Goal: Information Seeking & Learning: Learn about a topic

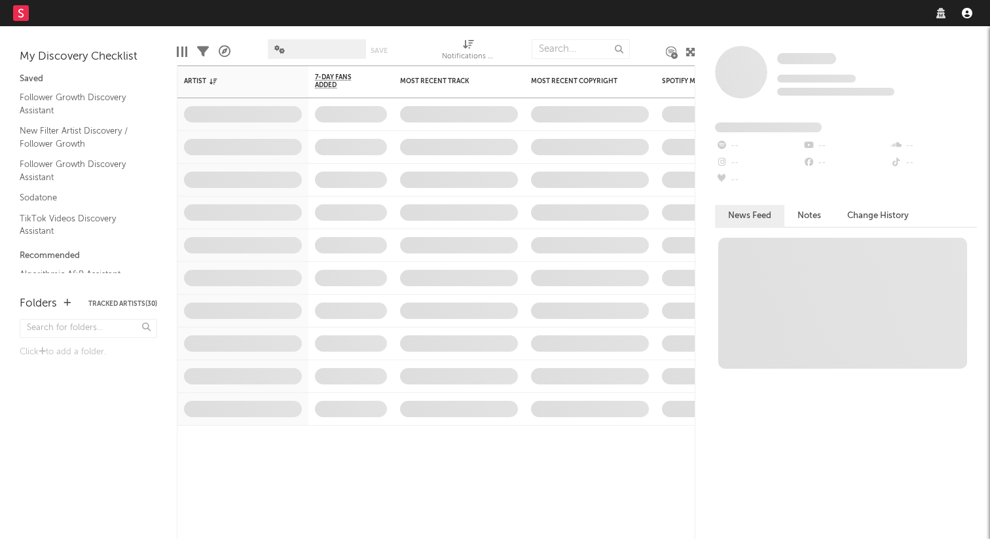
select select "other"
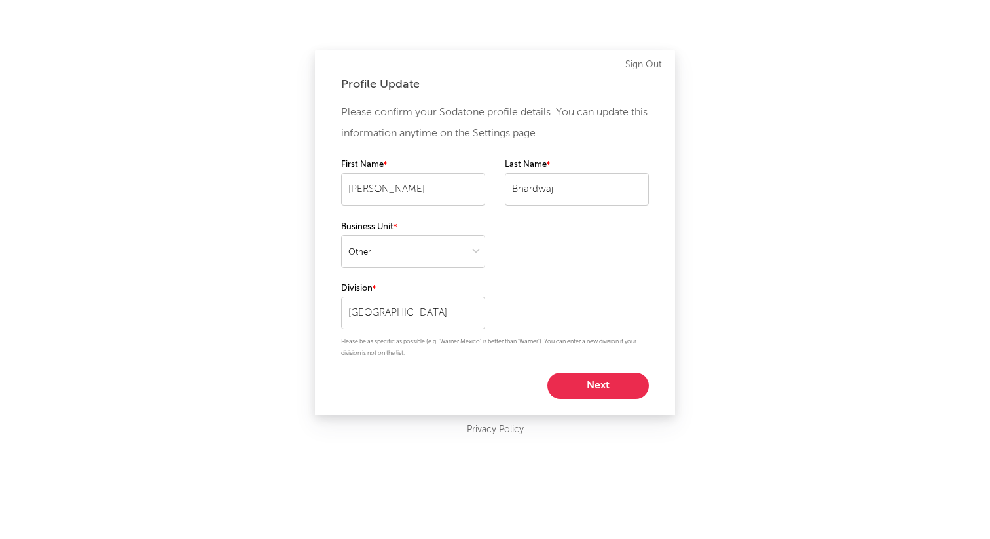
click at [587, 381] on button "Next" at bounding box center [597, 385] width 101 height 26
select select "other"
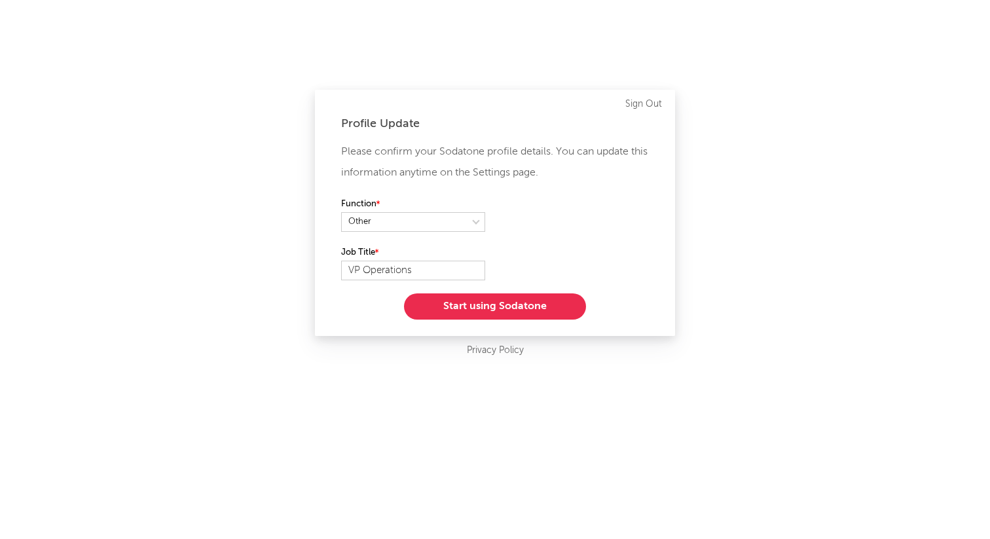
click at [529, 310] on button "Start using Sodatone" at bounding box center [495, 306] width 182 height 26
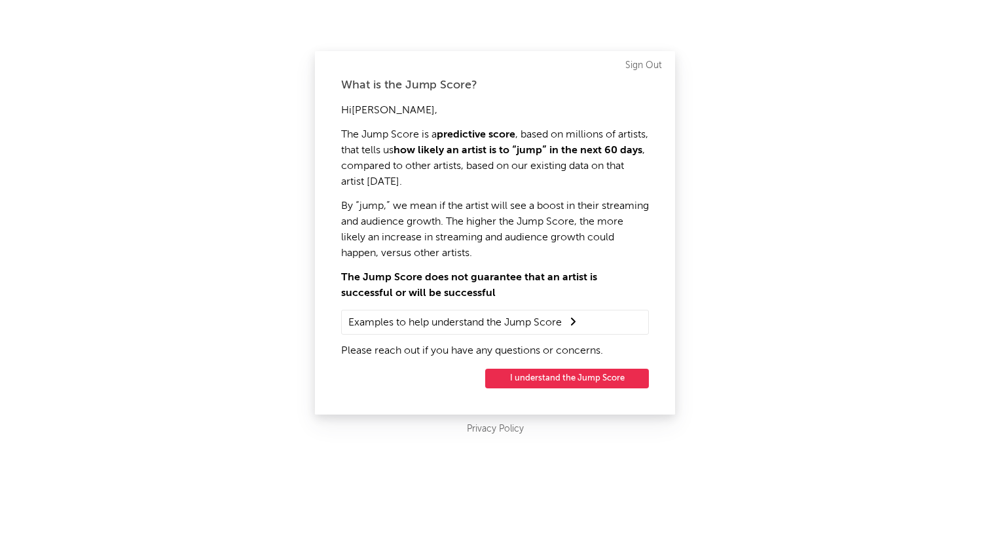
click at [475, 316] on summary "Examples to help understand the Jump Score" at bounding box center [494, 322] width 293 height 17
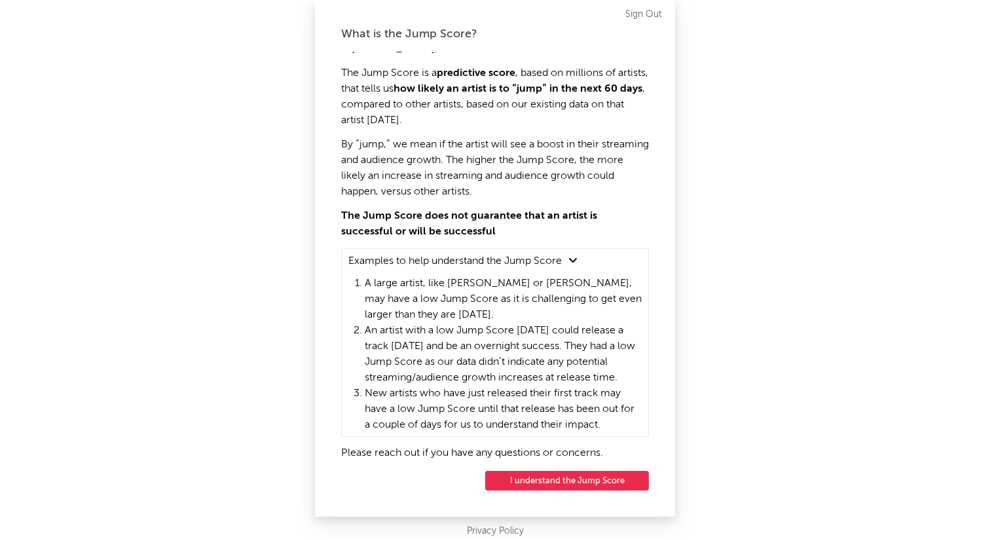
scroll to position [25, 0]
click at [569, 252] on summary "Examples to help understand the Jump Score" at bounding box center [494, 260] width 293 height 17
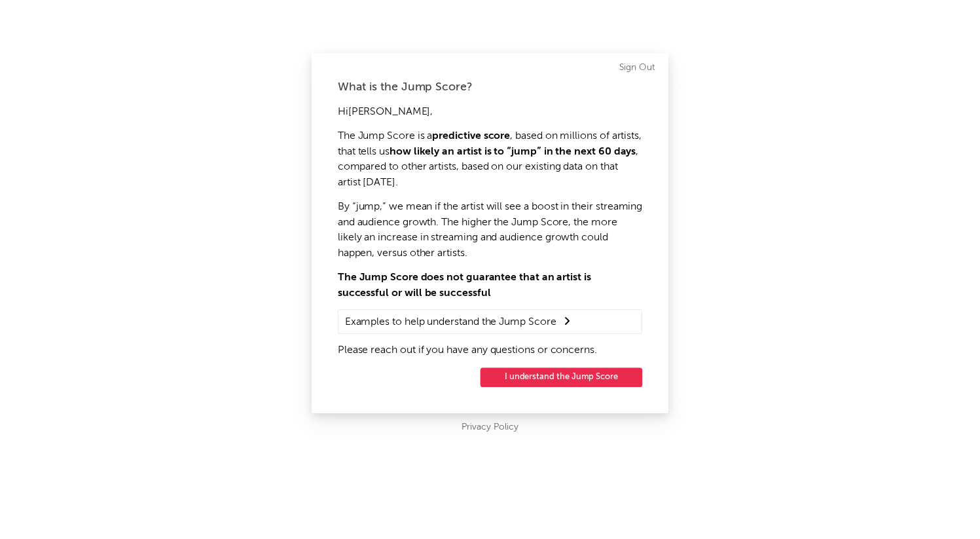
scroll to position [0, 0]
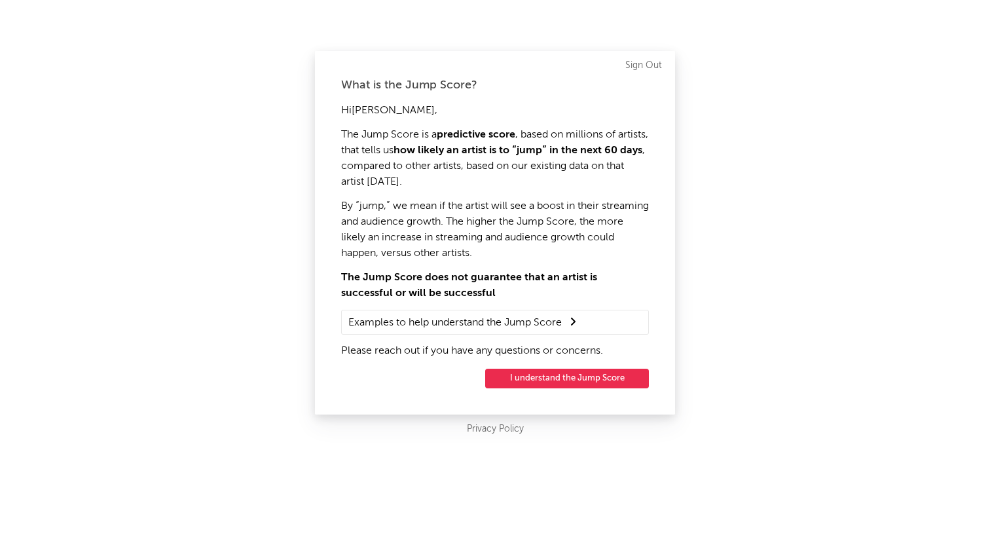
click at [539, 382] on button "I understand the Jump Score" at bounding box center [567, 379] width 164 height 20
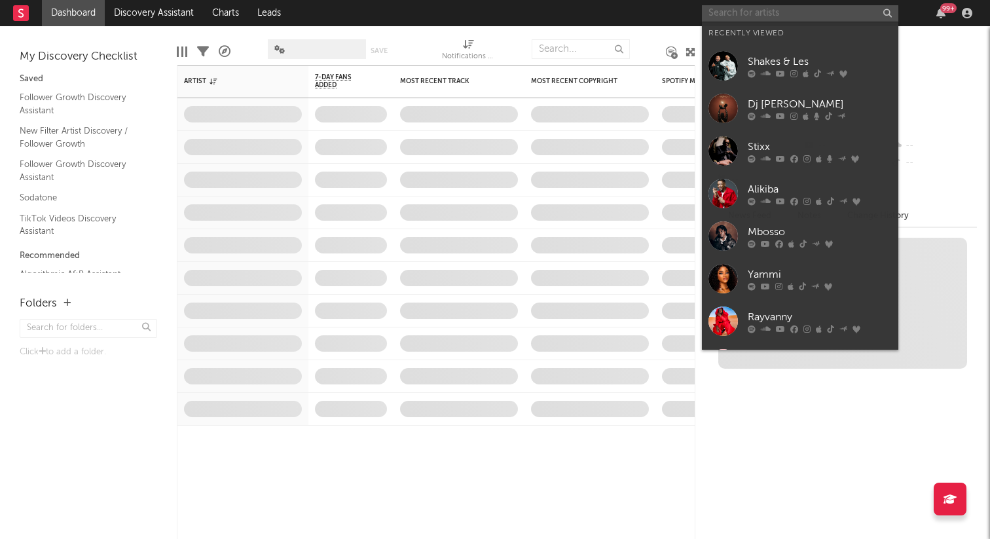
click at [762, 18] on input "text" at bounding box center [800, 13] width 196 height 16
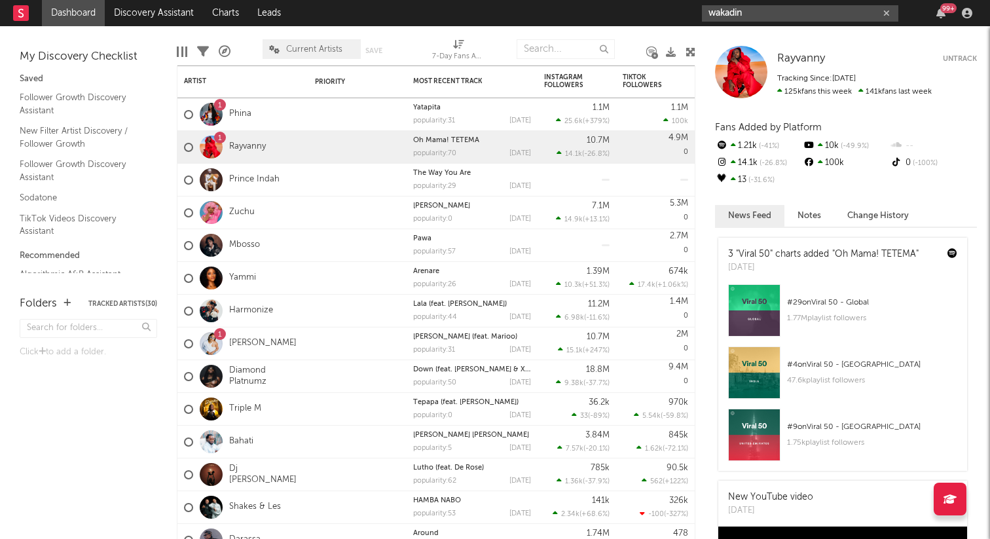
click at [768, 13] on input "wakadin" at bounding box center [800, 13] width 196 height 16
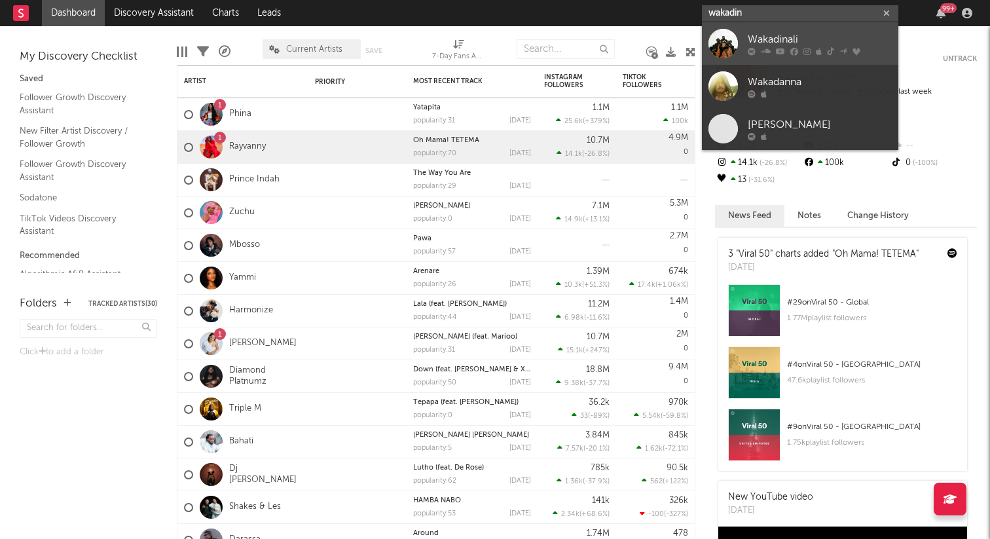
type input "wakadin"
click at [780, 27] on link "Wakadinali" at bounding box center [800, 43] width 196 height 43
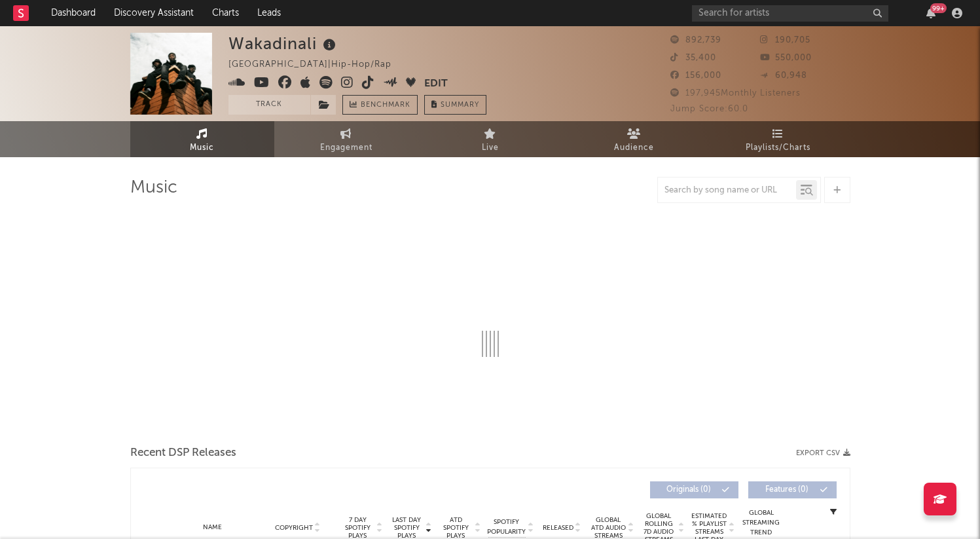
select select "6m"
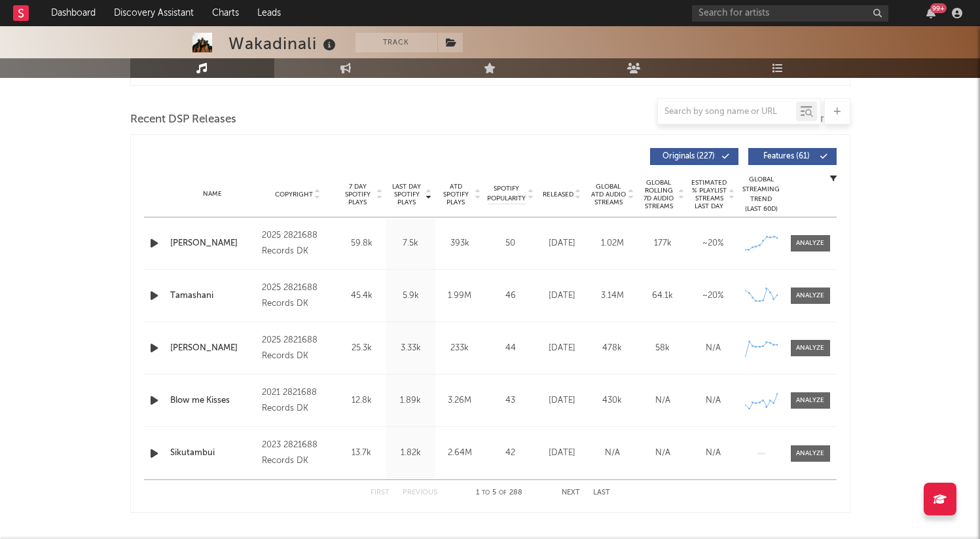
scroll to position [428, 0]
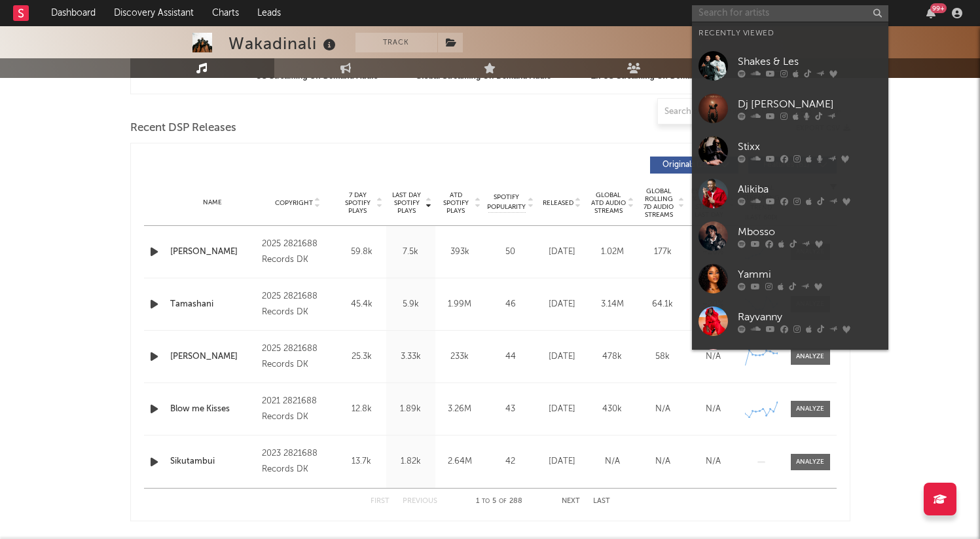
click at [774, 10] on input "text" at bounding box center [790, 13] width 196 height 16
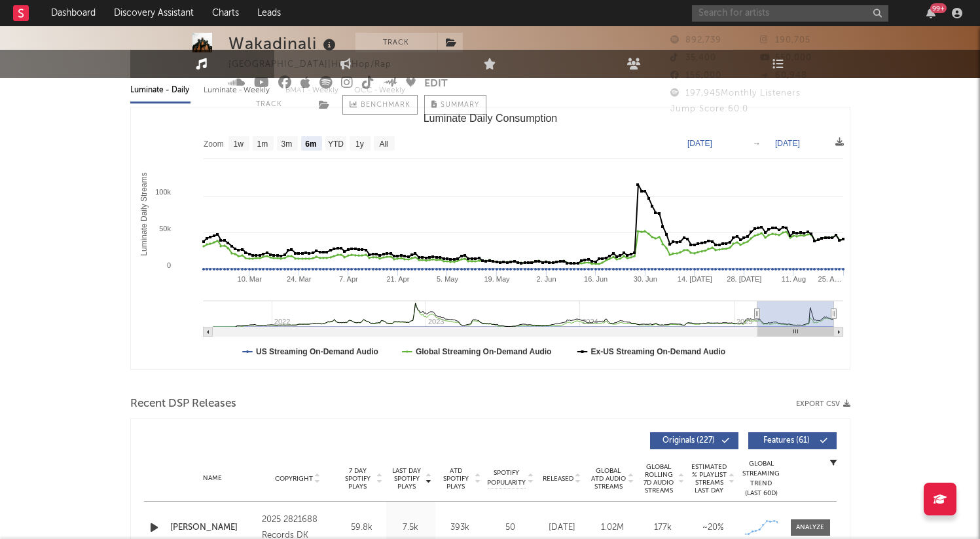
scroll to position [0, 0]
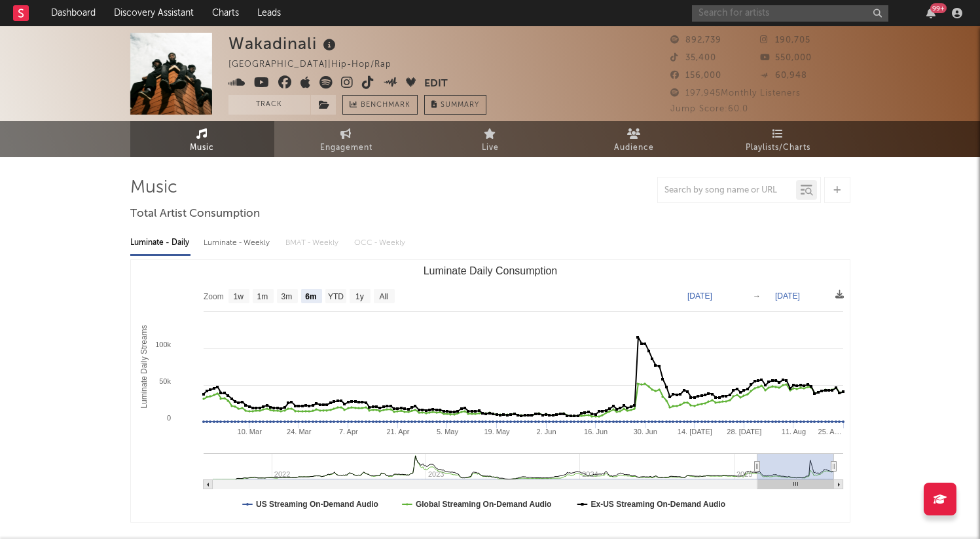
click at [734, 10] on input "text" at bounding box center [790, 13] width 196 height 16
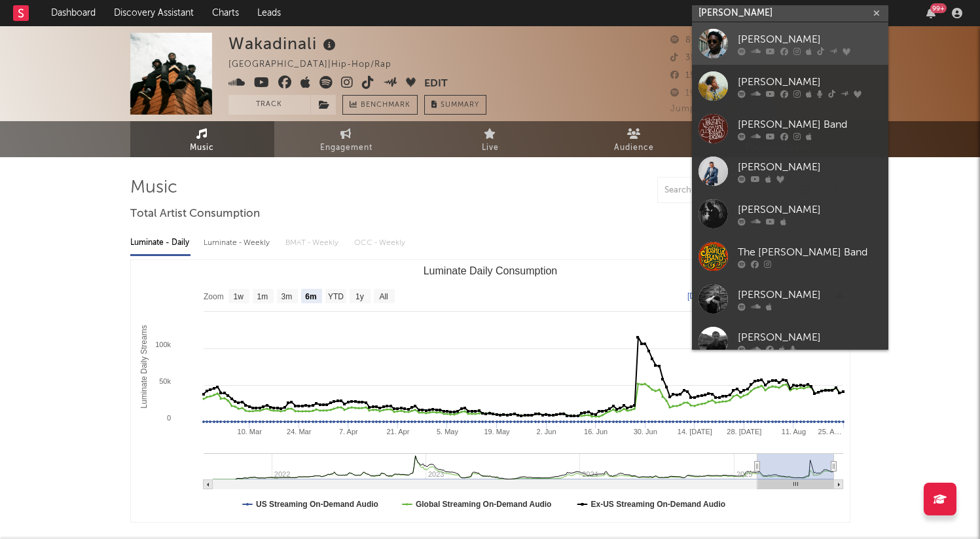
type input "[PERSON_NAME]"
click at [755, 30] on link "[PERSON_NAME]" at bounding box center [790, 43] width 196 height 43
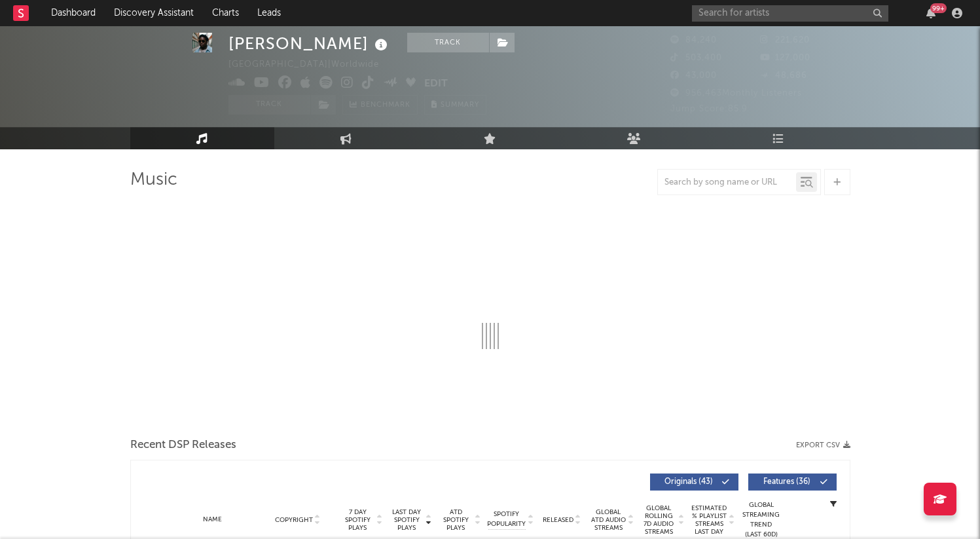
scroll to position [52, 0]
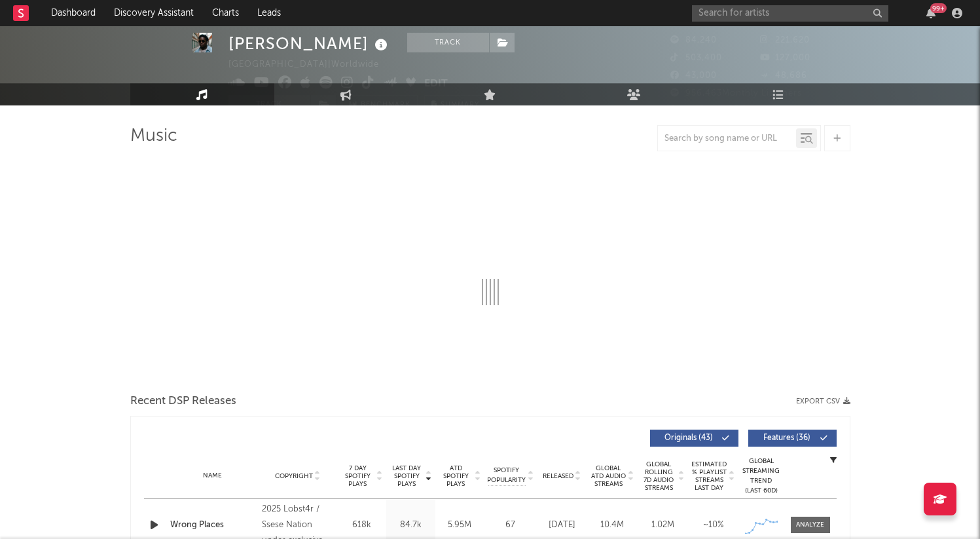
select select "6m"
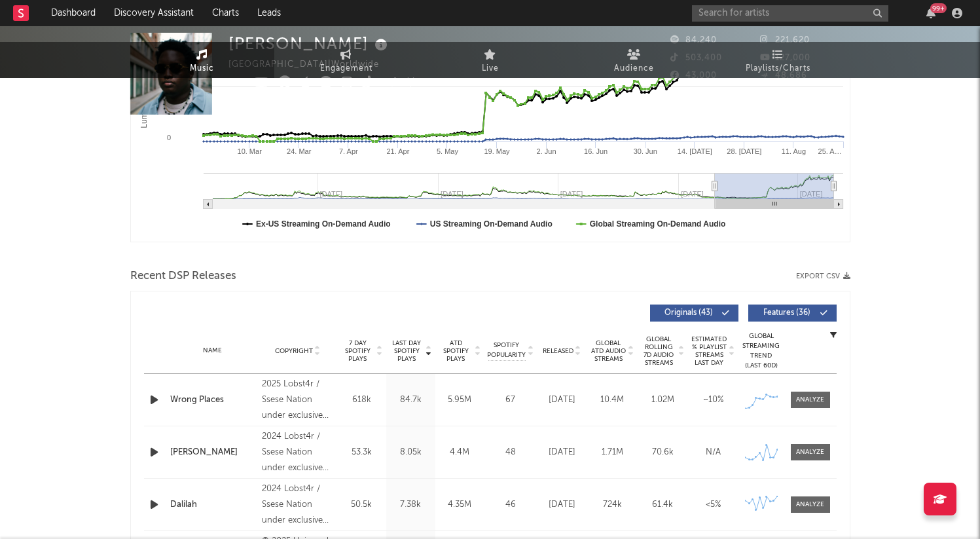
scroll to position [0, 0]
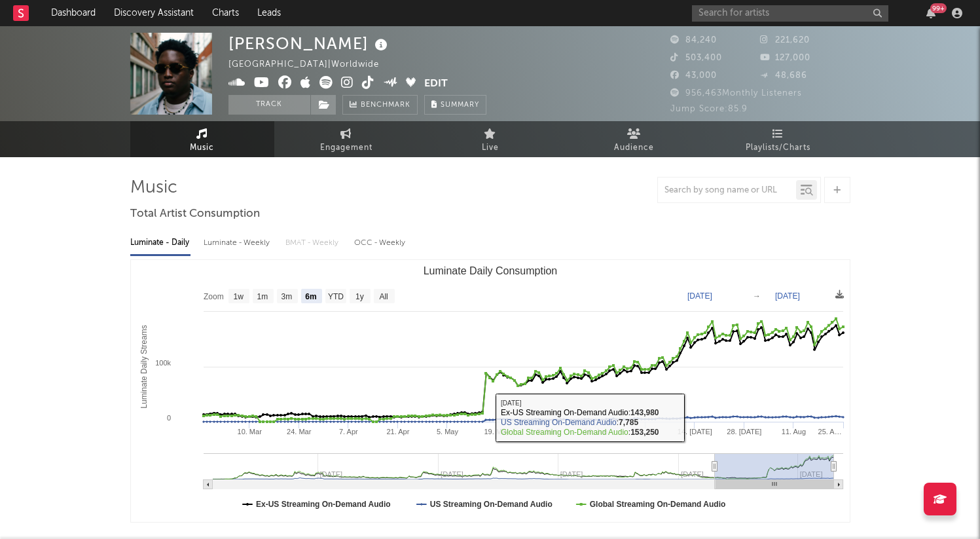
type input "[DATE]"
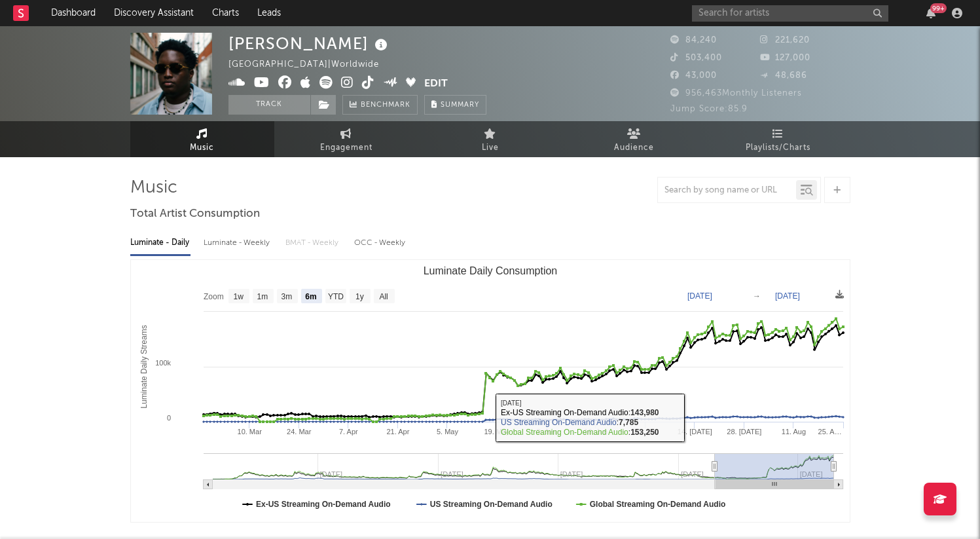
type input "[DATE]"
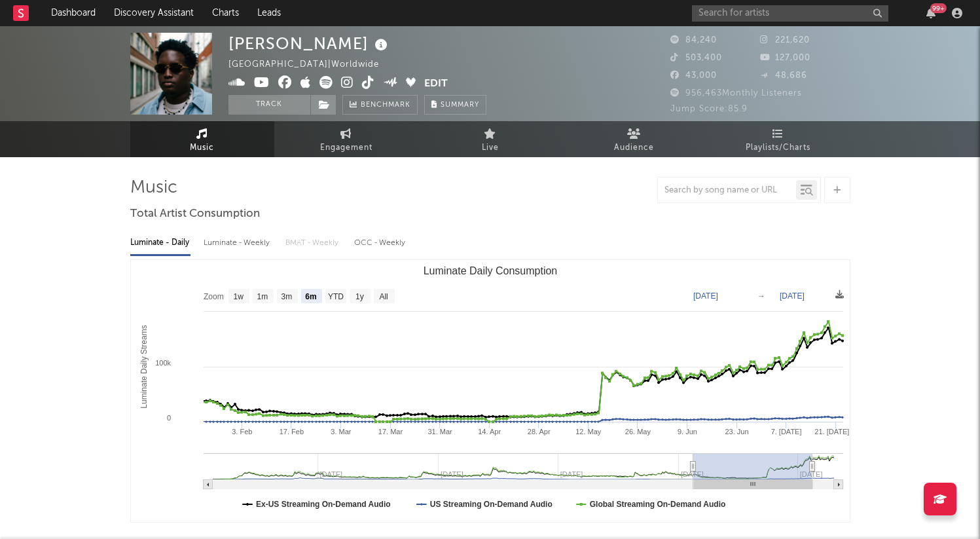
type input "[DATE]"
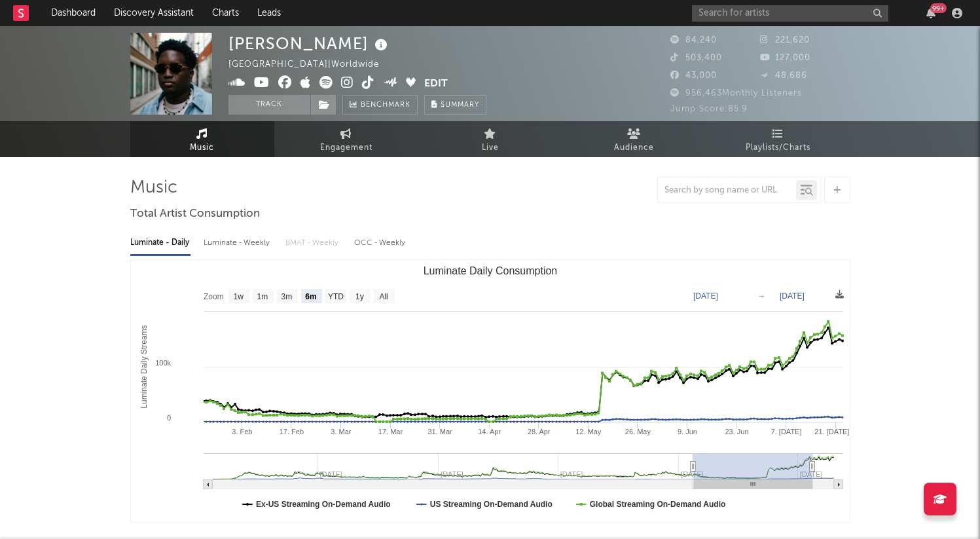
type input "[DATE]"
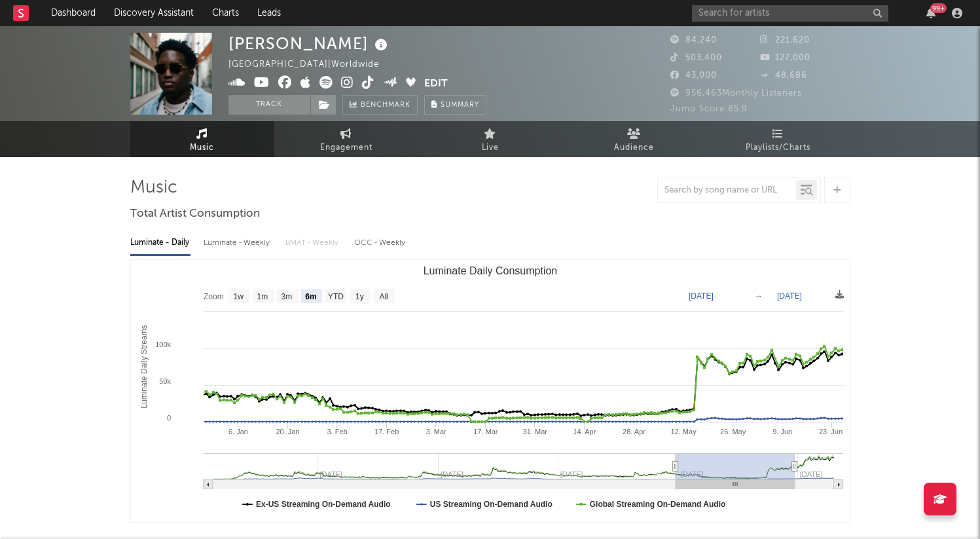
type input "[DATE]"
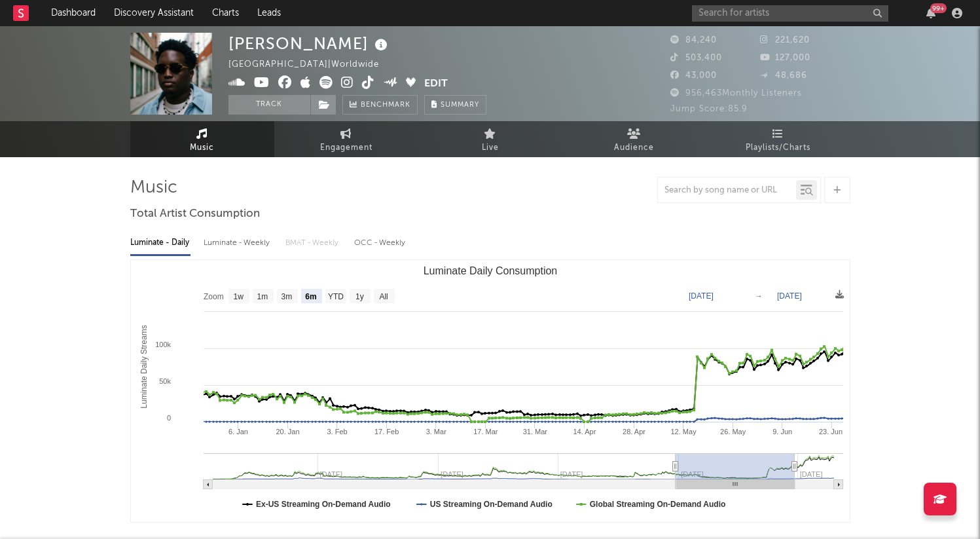
type input "[DATE]"
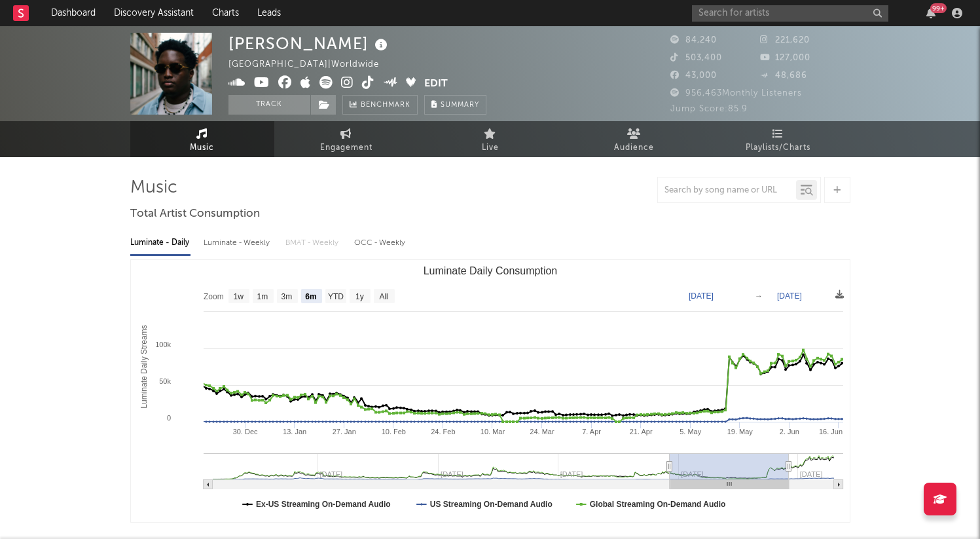
type input "[DATE]"
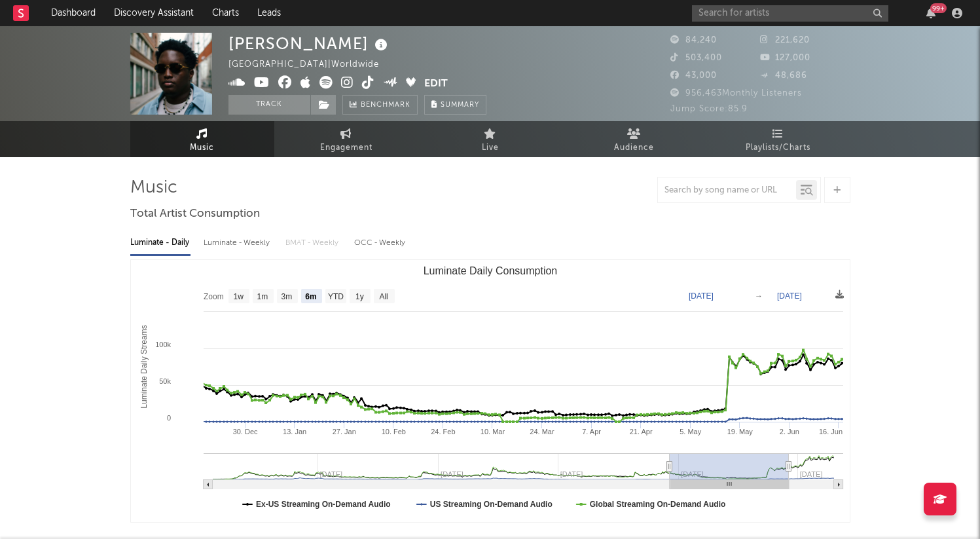
type input "[DATE]"
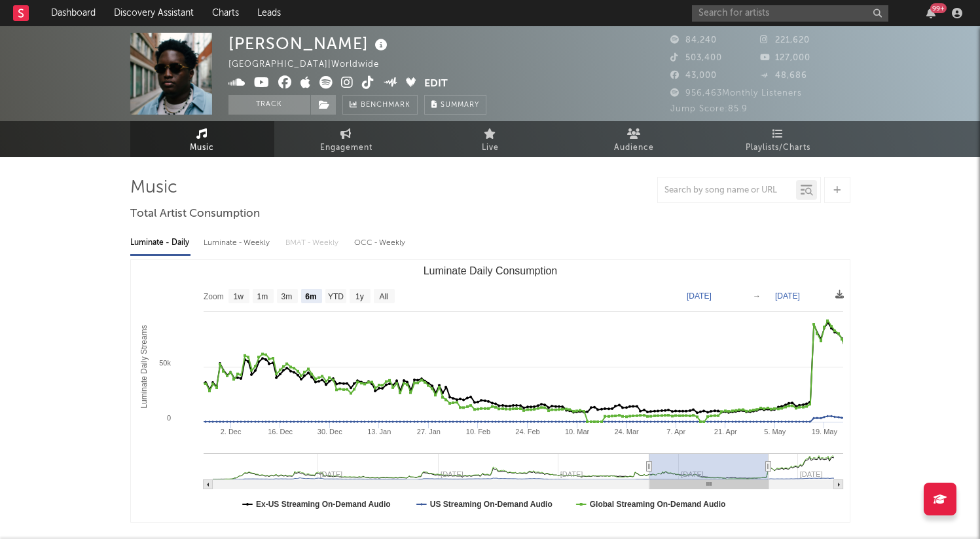
type input "[DATE]"
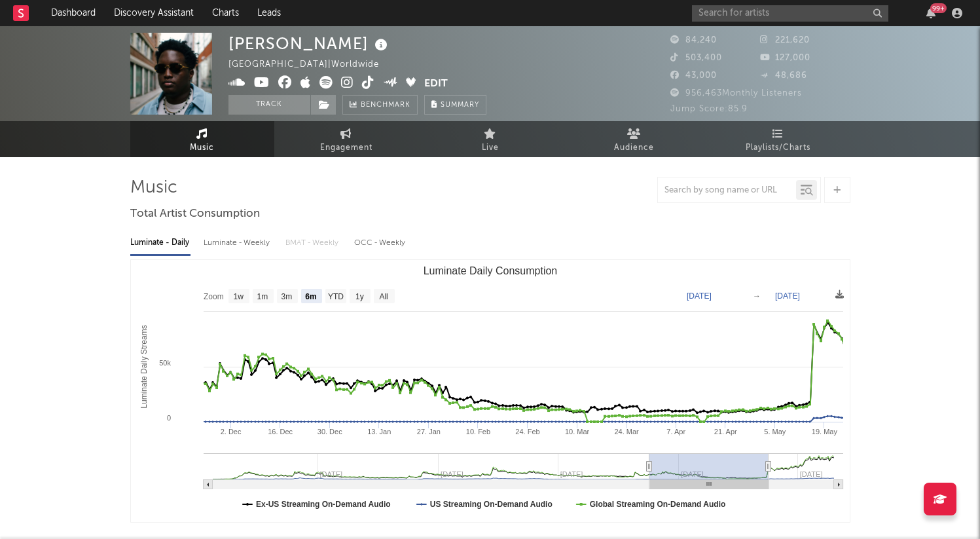
type input "[DATE]"
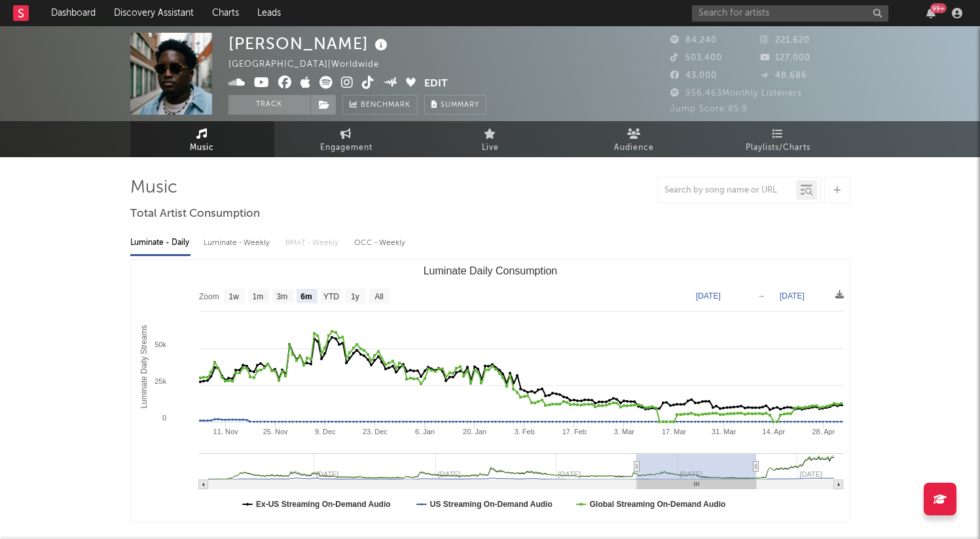
type input "[DATE]"
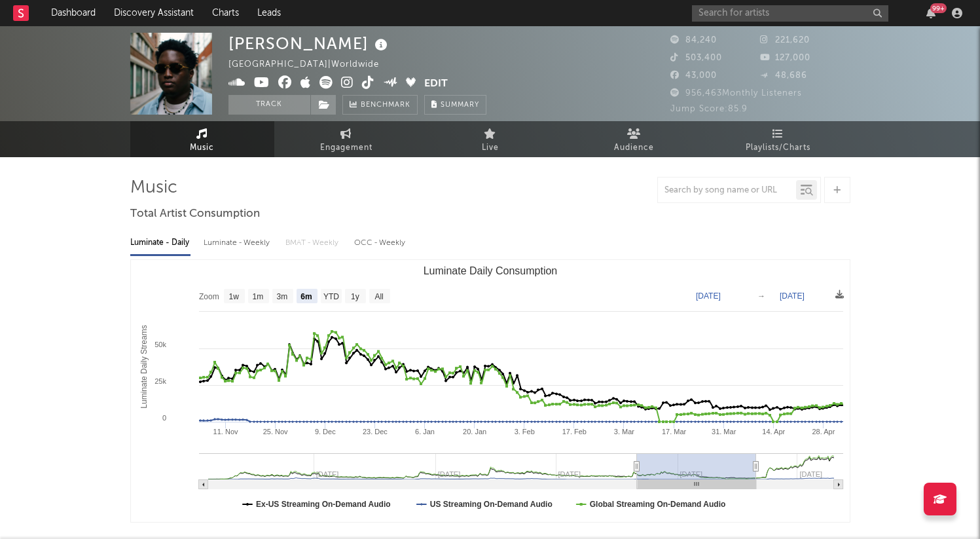
type input "[DATE]"
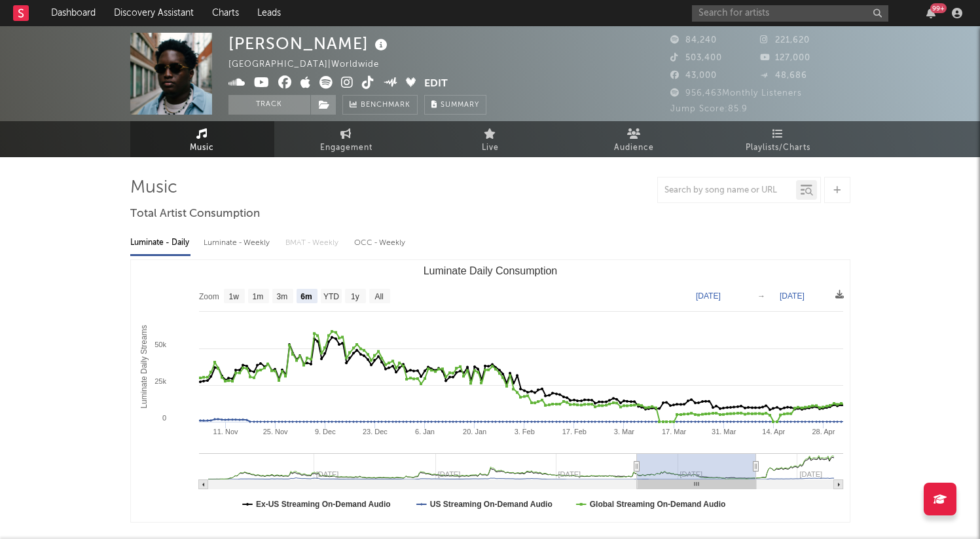
type input "[DATE]"
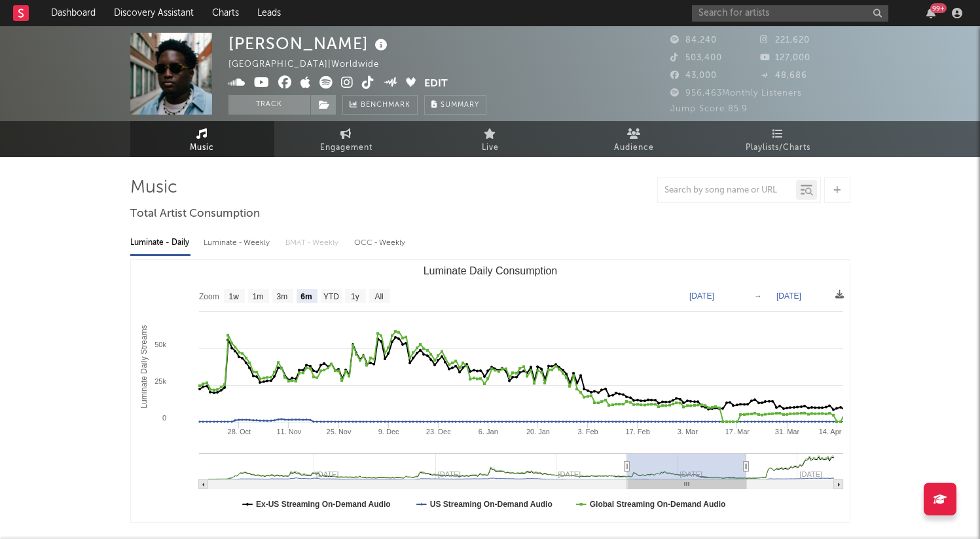
type input "[DATE]"
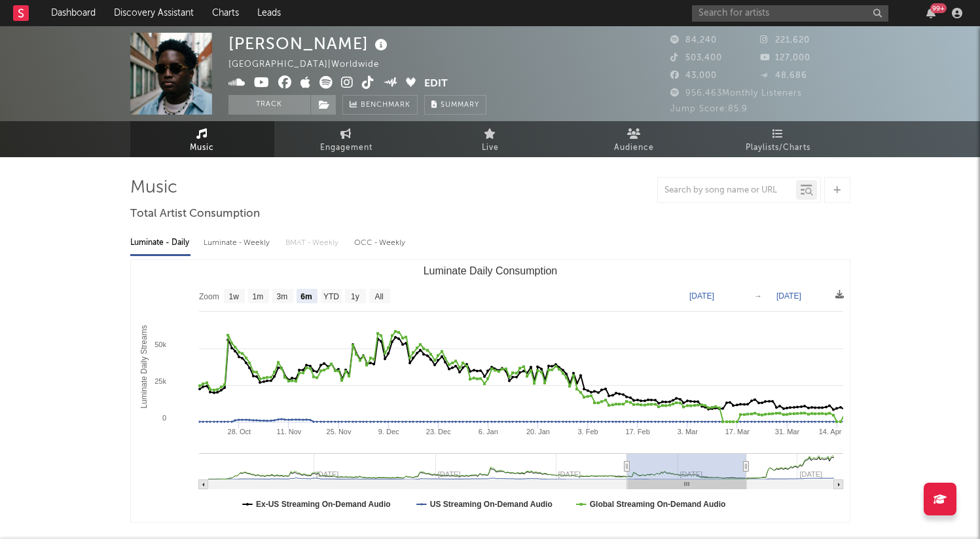
type input "[DATE]"
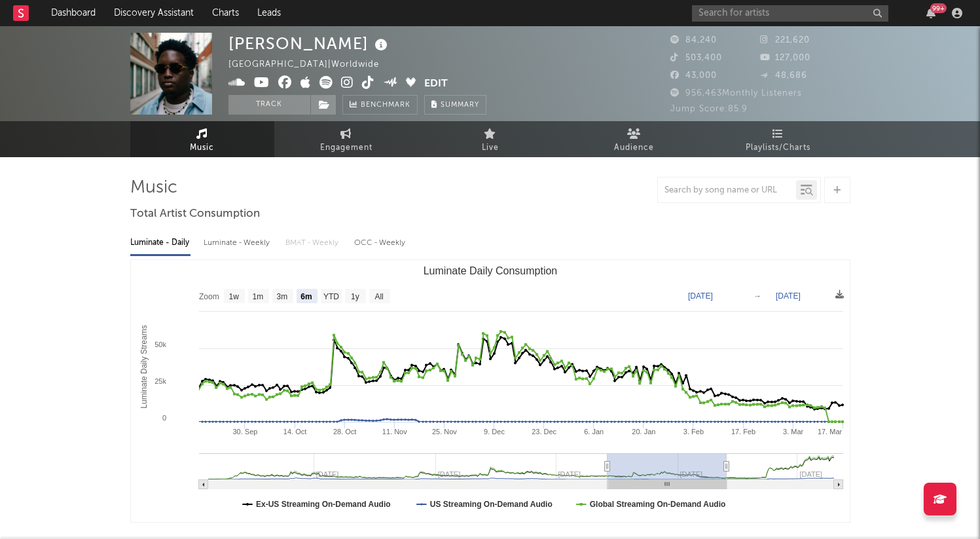
type input "[DATE]"
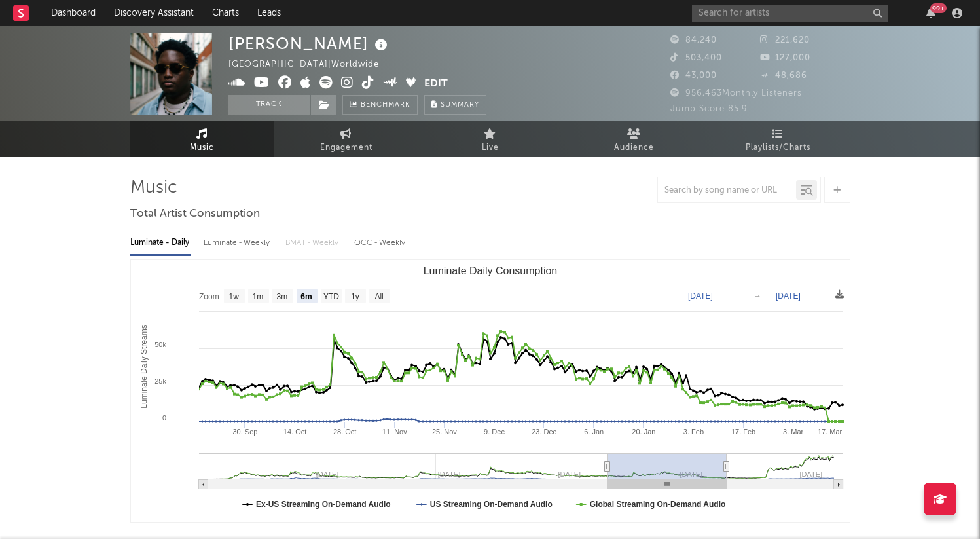
type input "[DATE]"
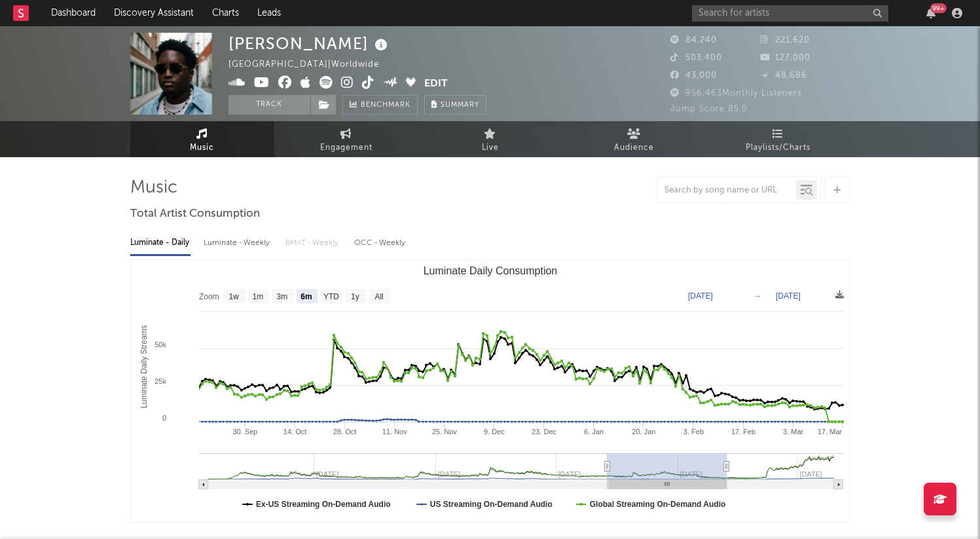
type input "[DATE]"
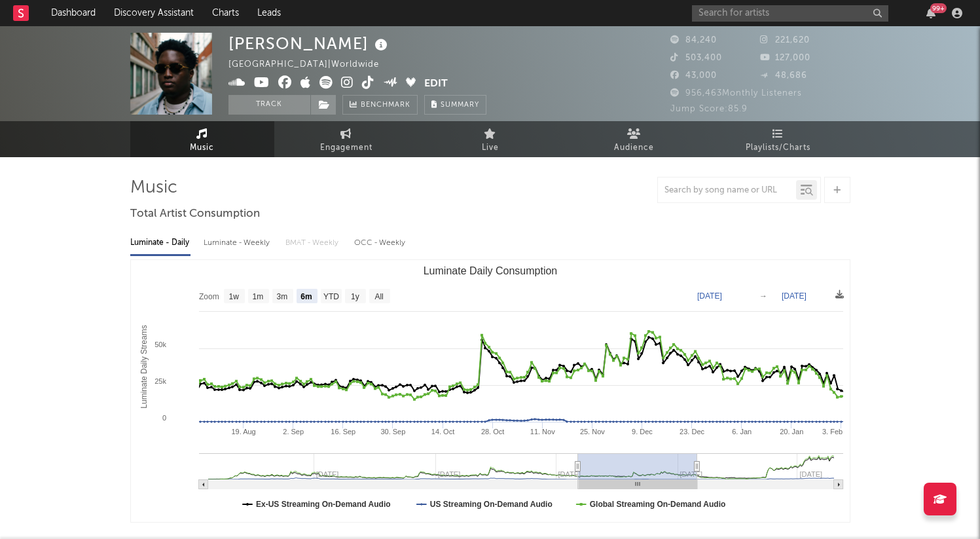
type input "[DATE]"
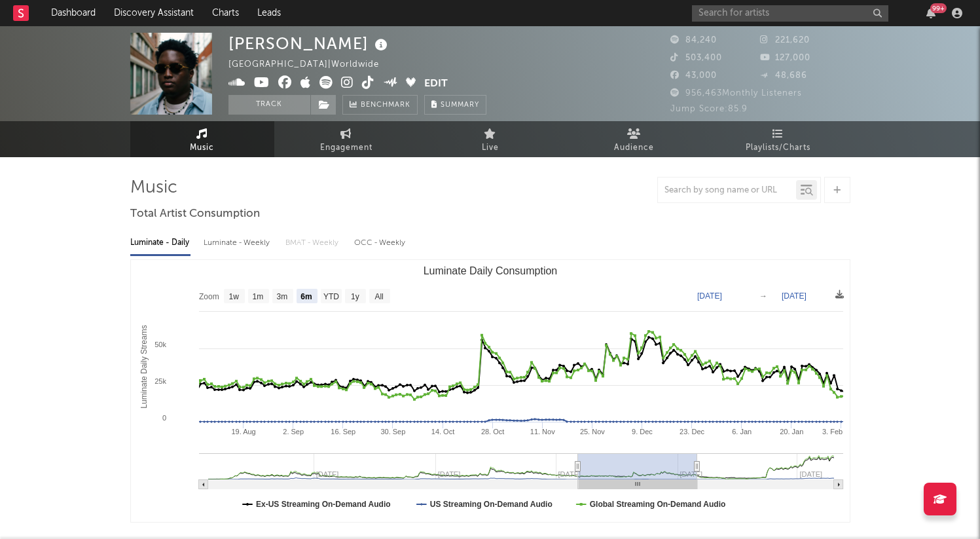
type input "[DATE]"
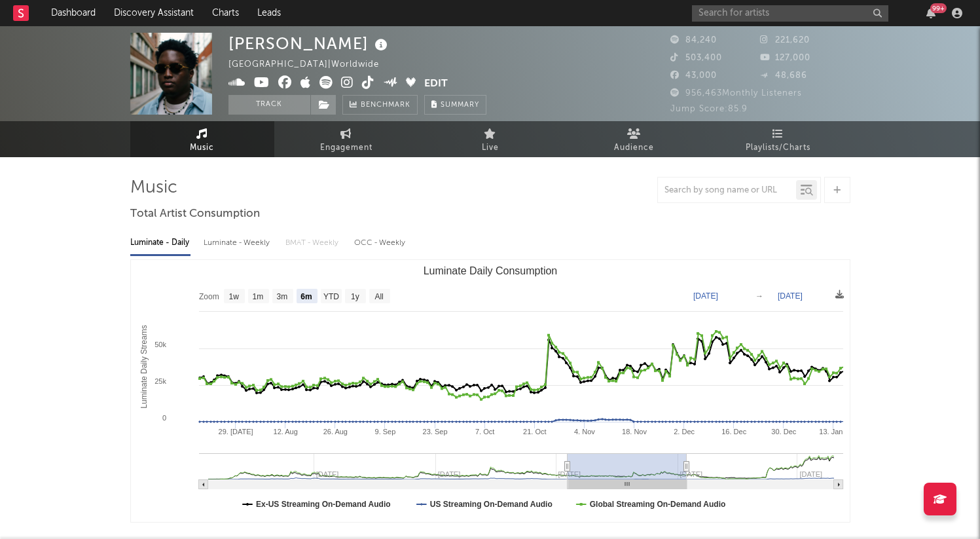
type input "[DATE]"
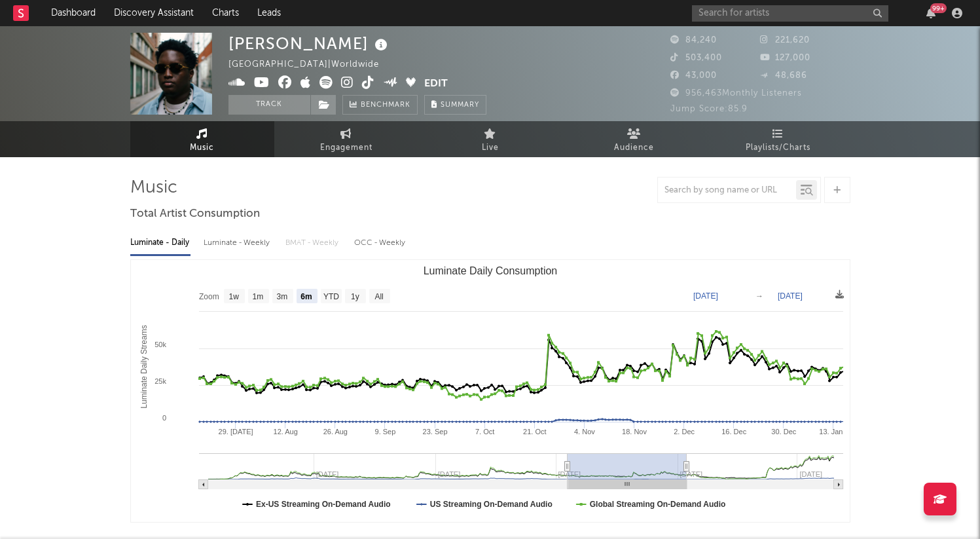
type input "[DATE]"
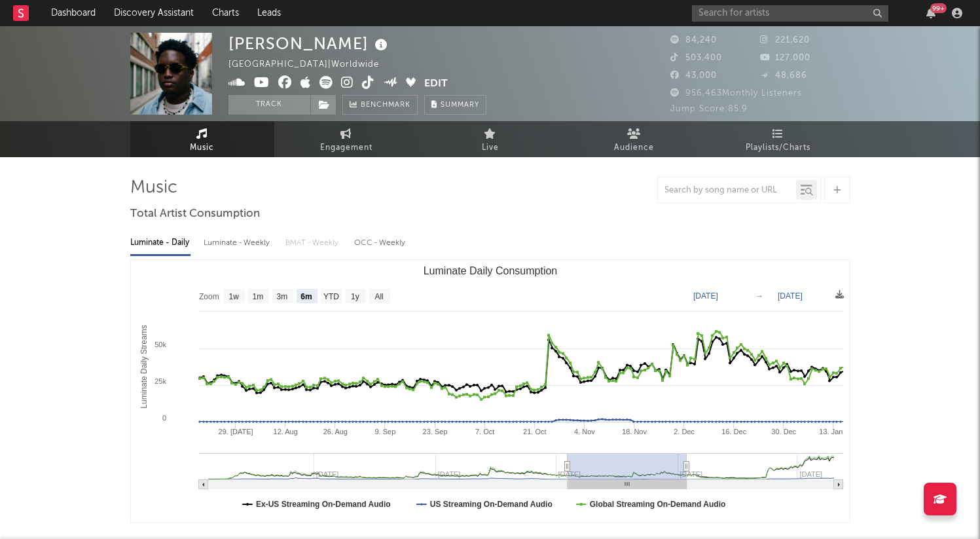
type input "[DATE]"
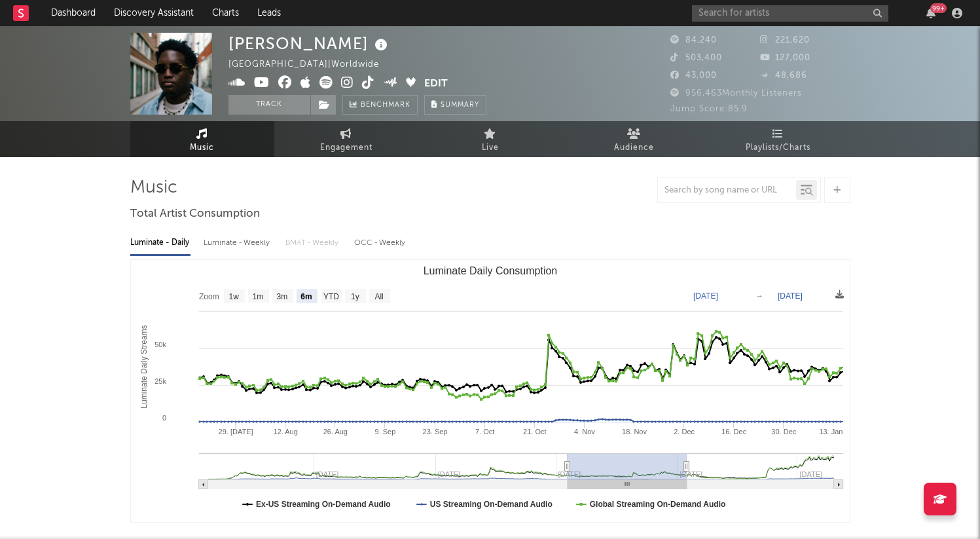
type input "[DATE]"
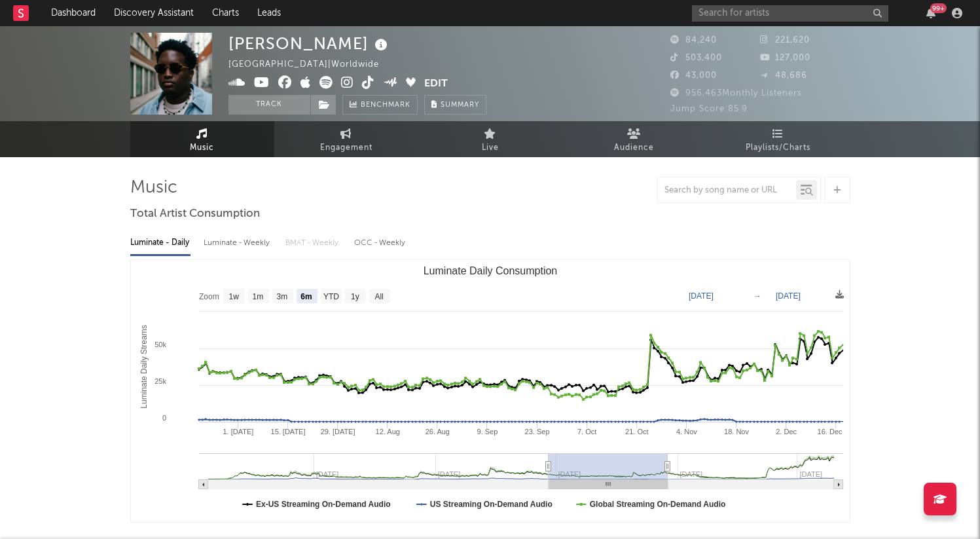
type input "[DATE]"
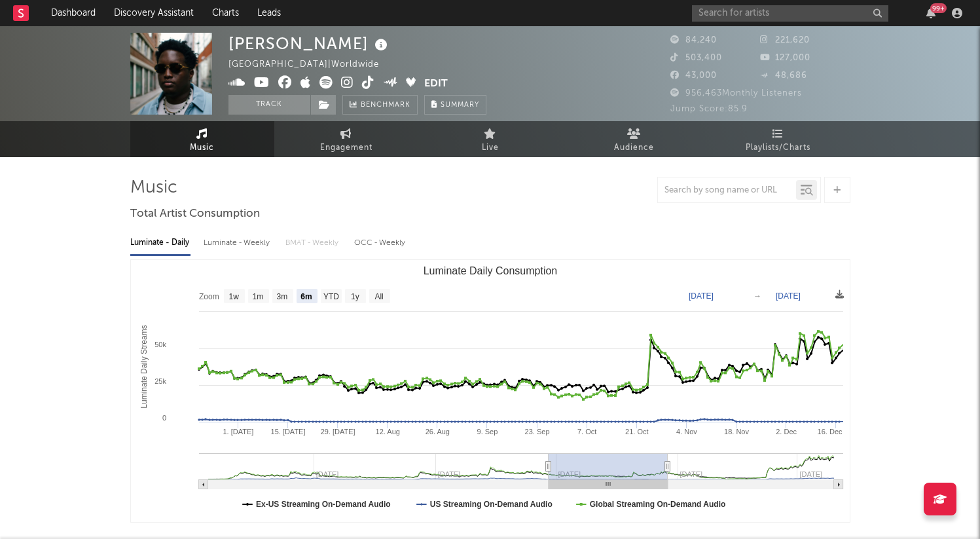
type input "[DATE]"
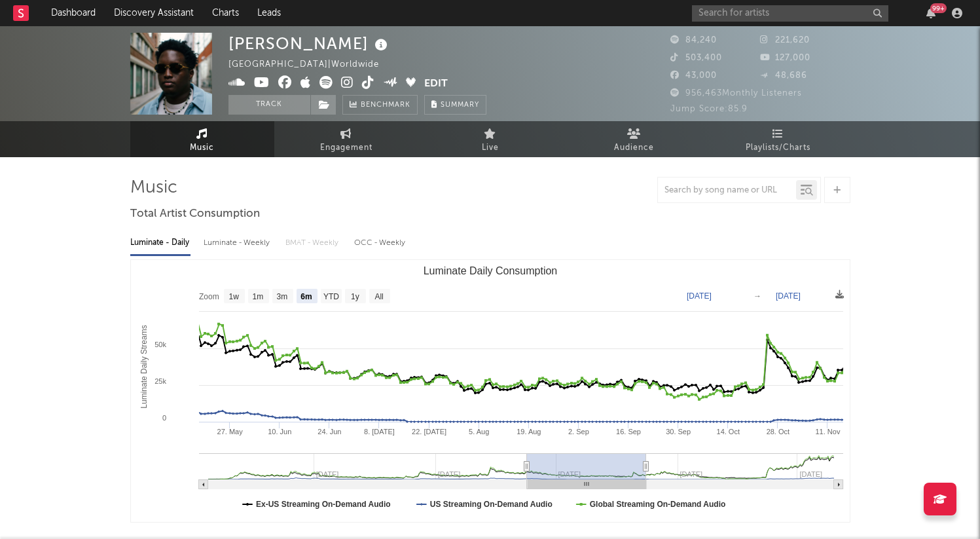
type input "[DATE]"
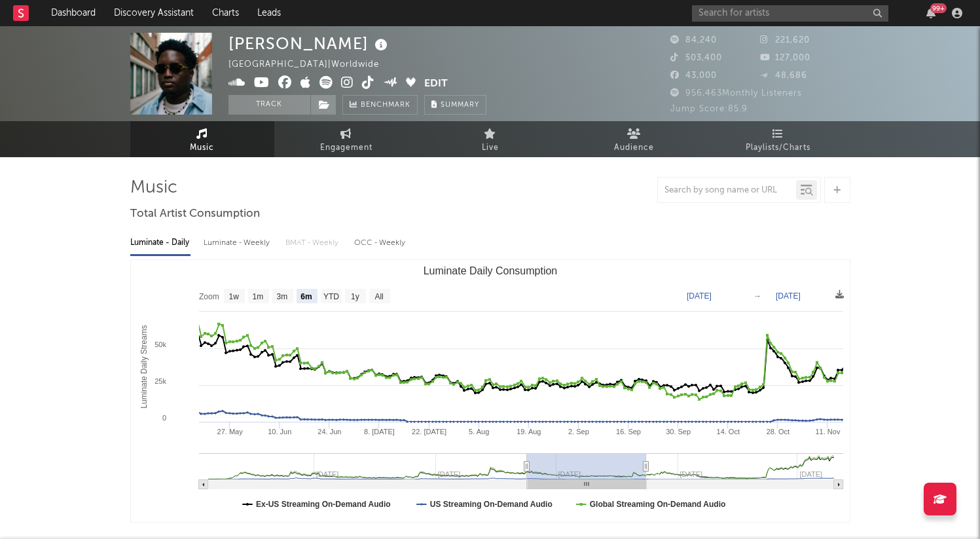
type input "[DATE]"
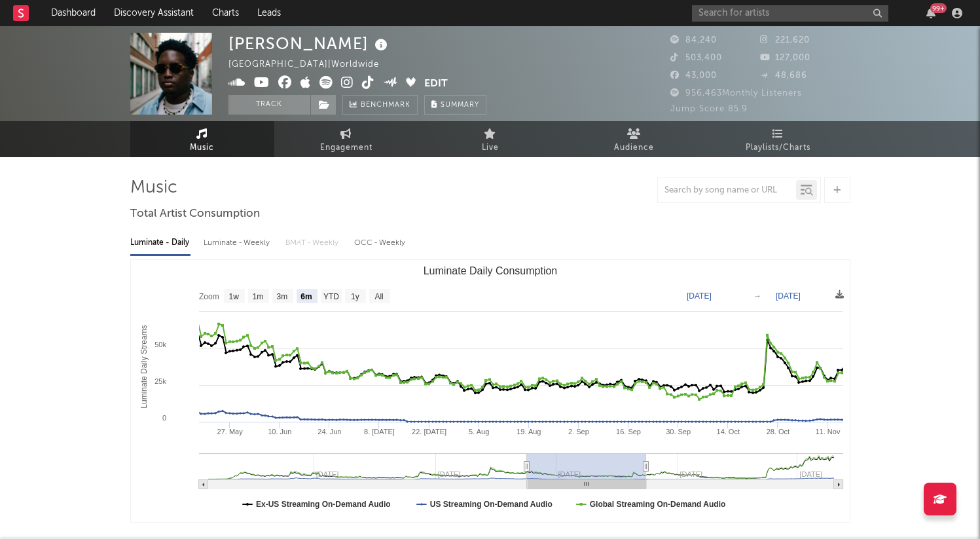
type input "[DATE]"
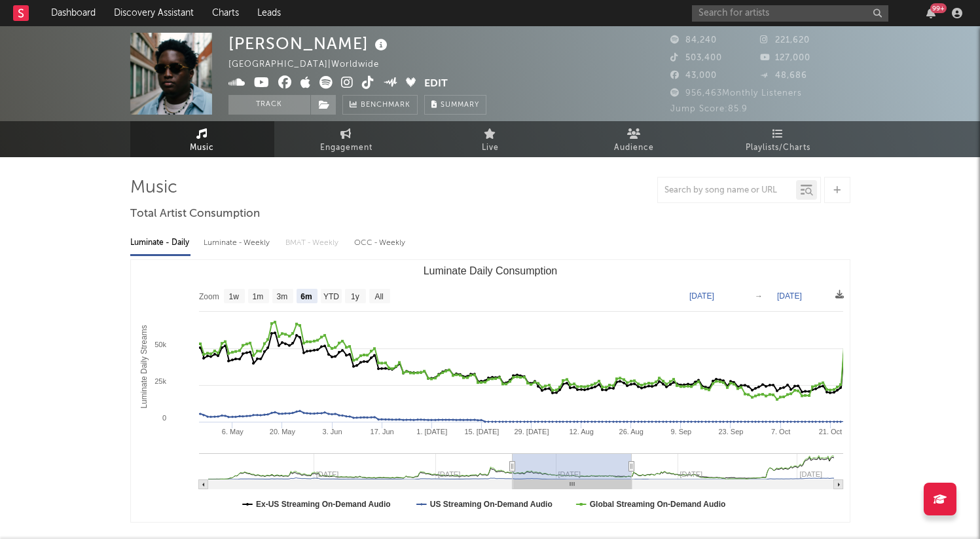
type input "[DATE]"
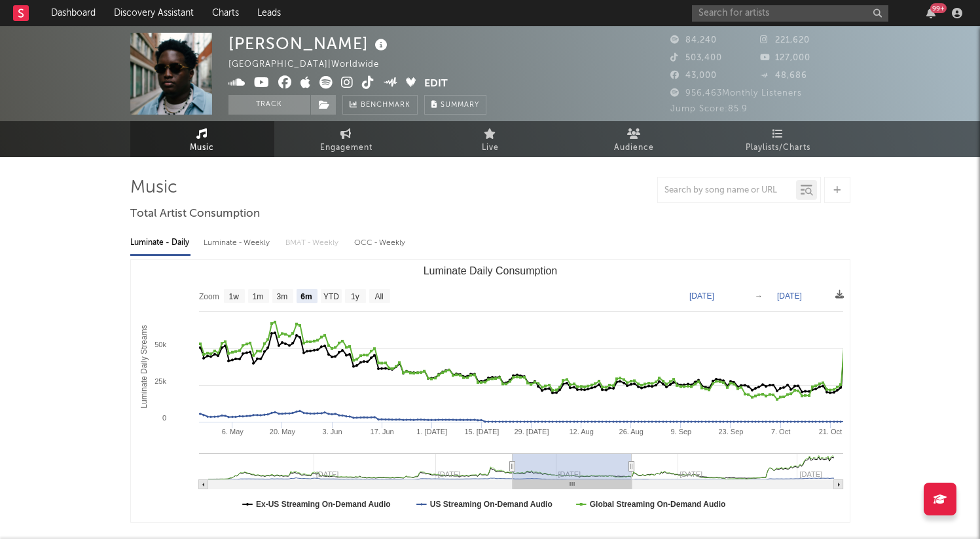
type input "[DATE]"
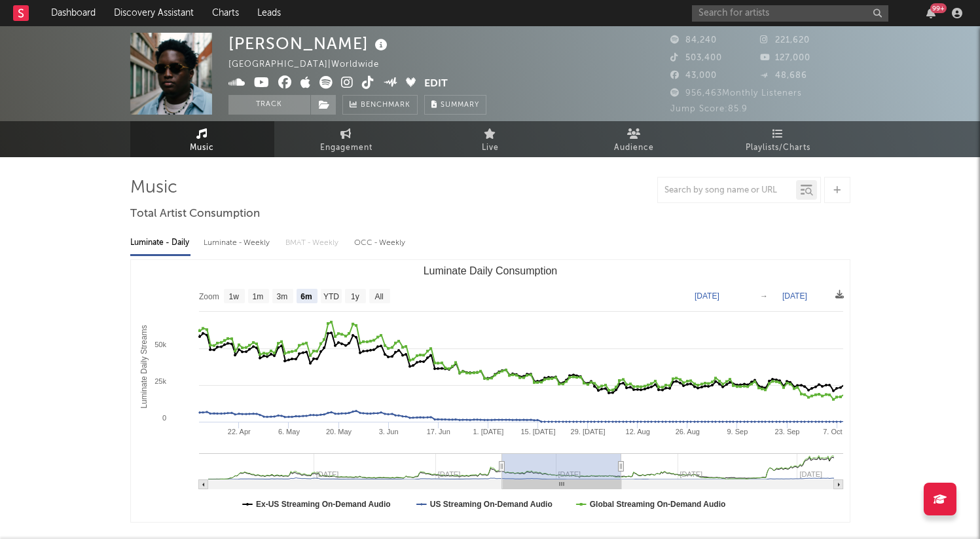
type input "[DATE]"
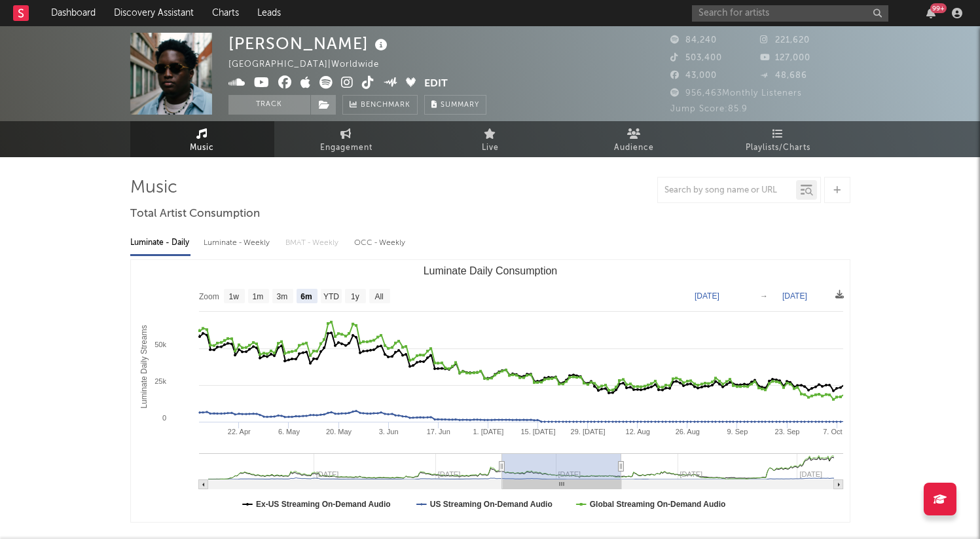
type input "[DATE]"
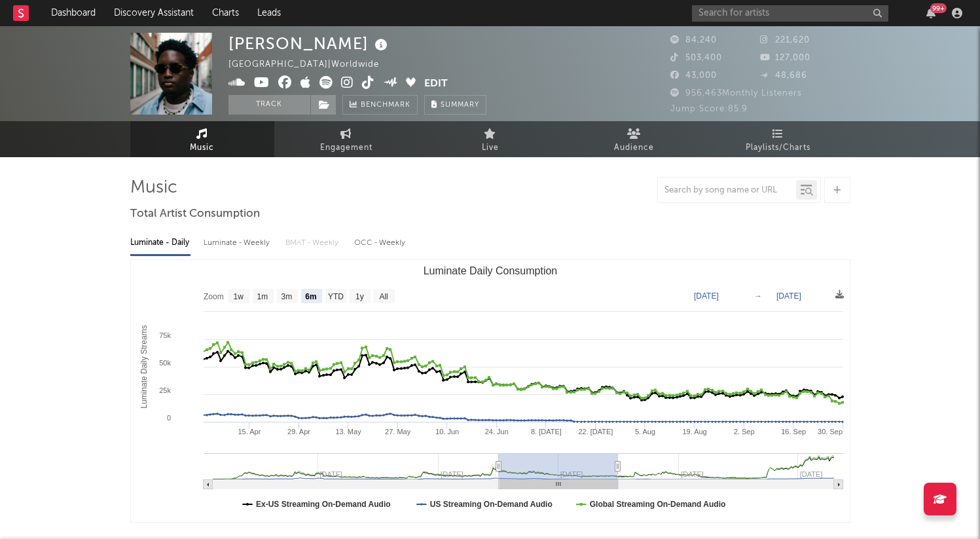
type input "[DATE]"
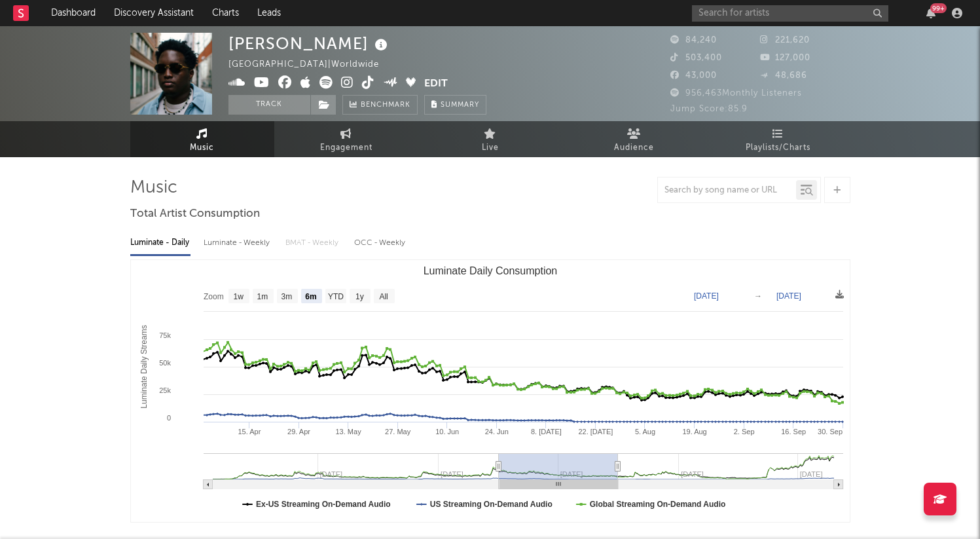
type input "[DATE]"
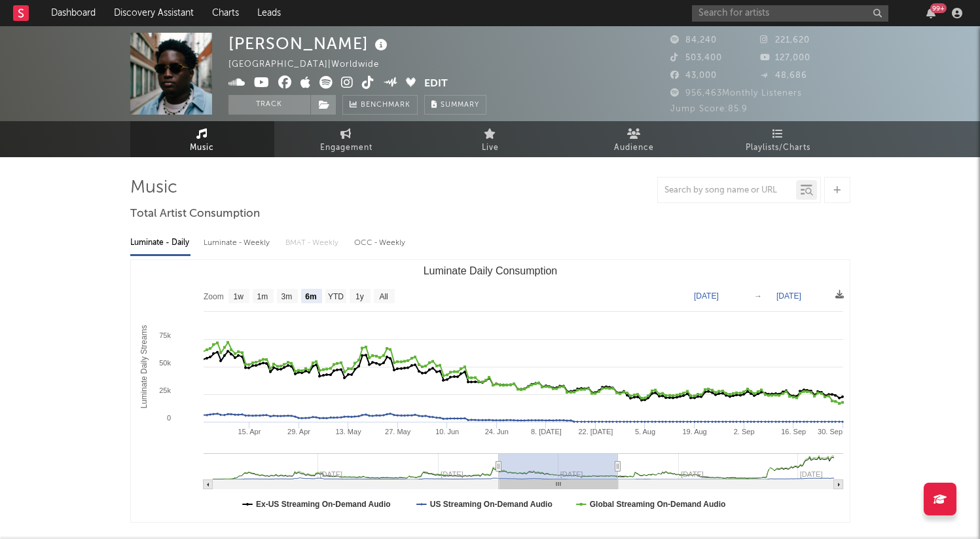
type input "[DATE]"
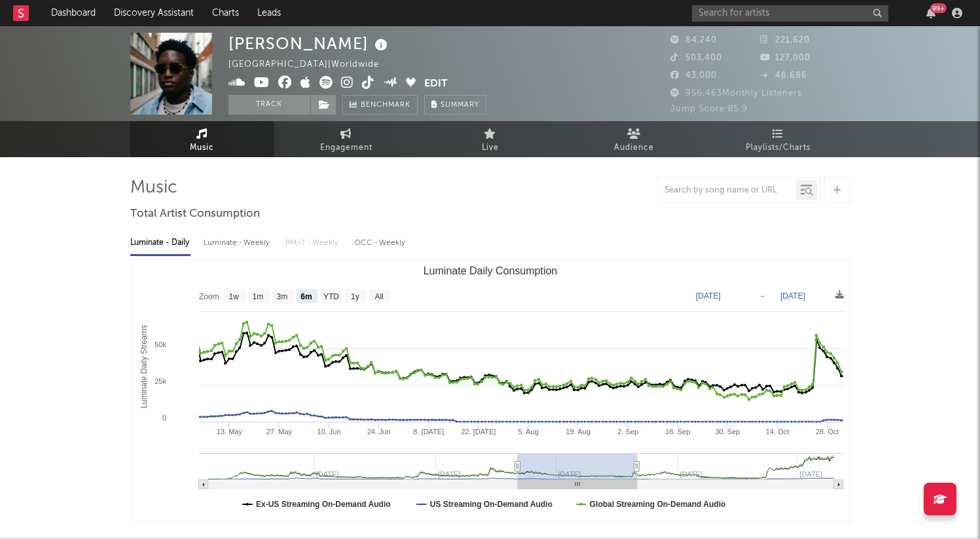
type input "[DATE]"
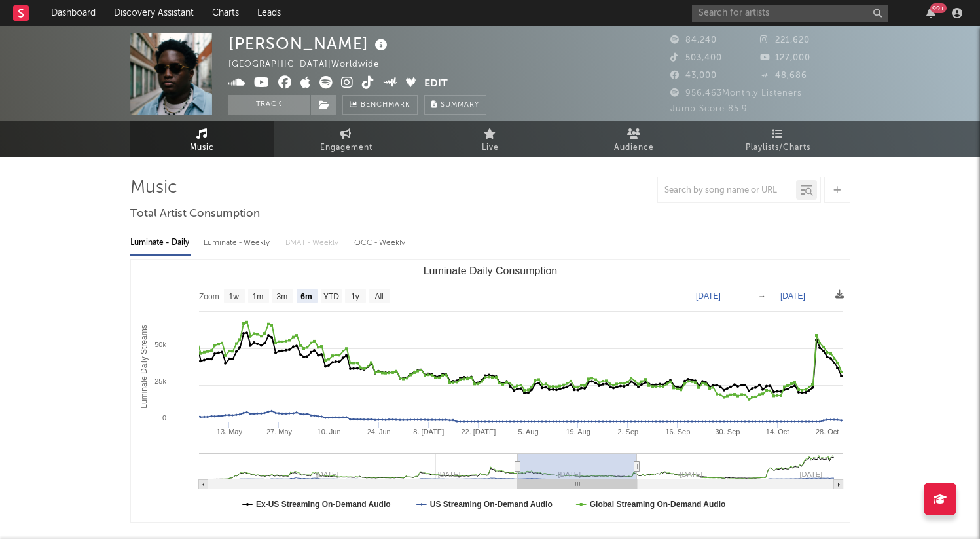
type input "[DATE]"
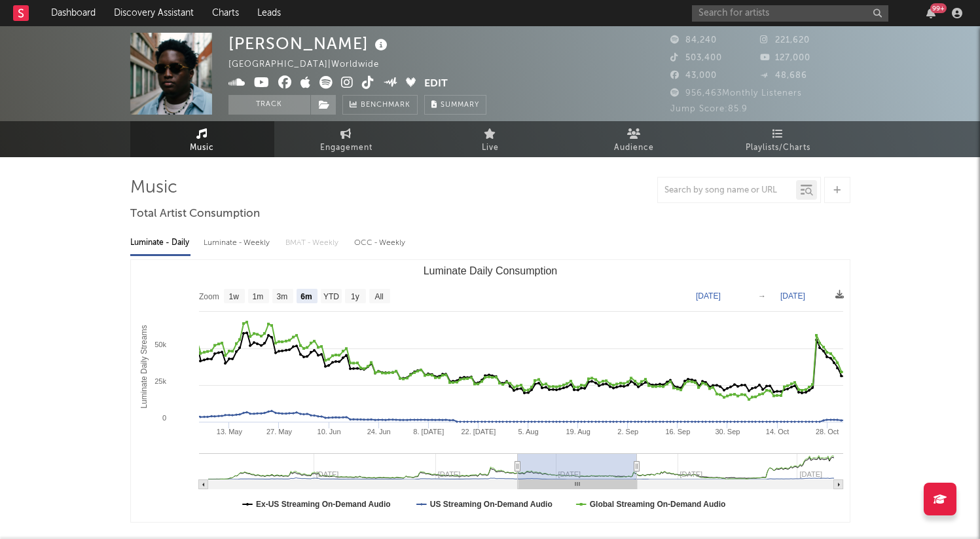
type input "[DATE]"
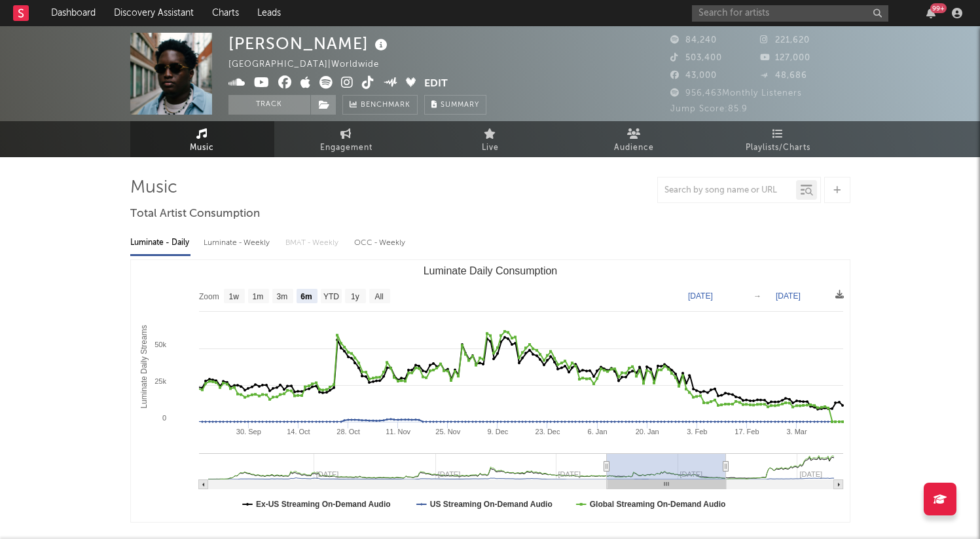
type input "[DATE]"
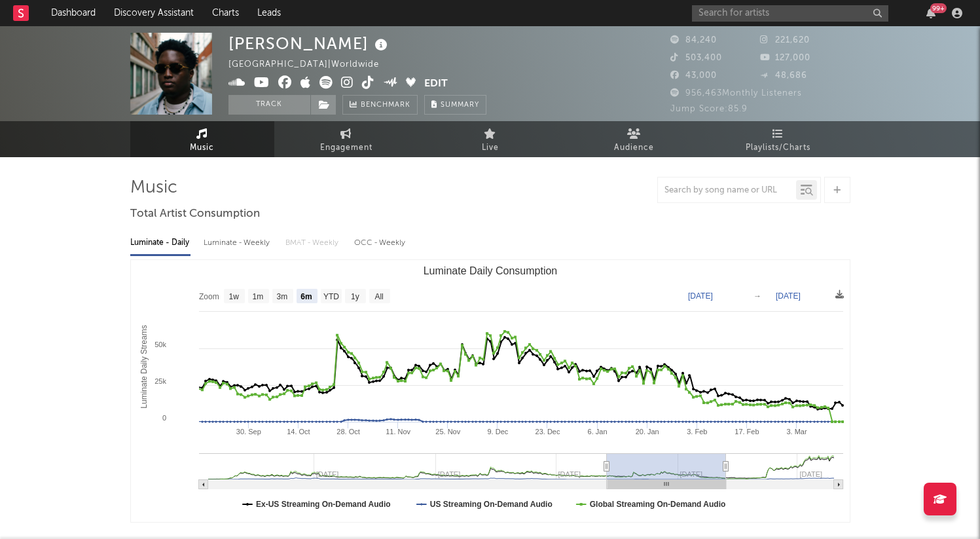
type input "[DATE]"
drag, startPoint x: 752, startPoint y: 462, endPoint x: 662, endPoint y: 460, distance: 90.4
click at [662, 460] on rect "Luminate Daily Consumption" at bounding box center [666, 466] width 119 height 26
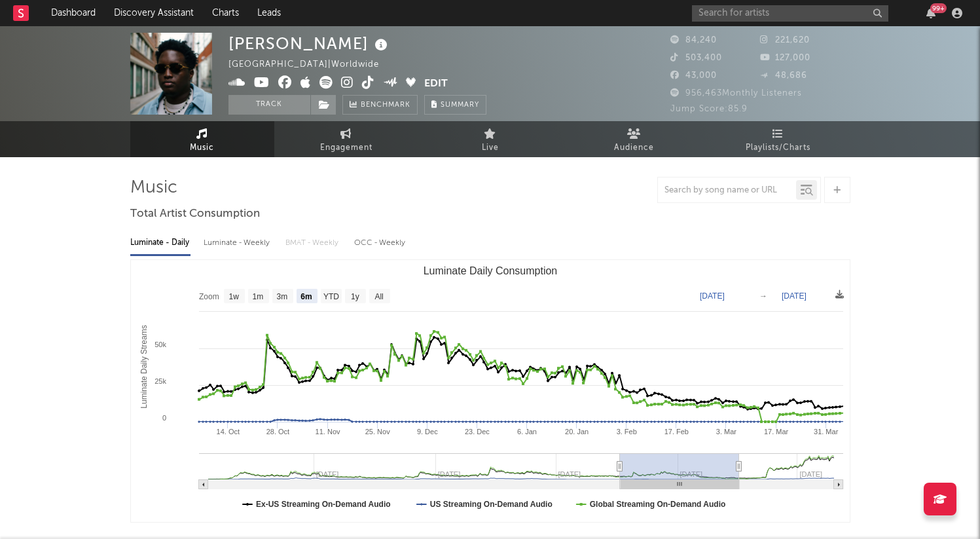
type input "[DATE]"
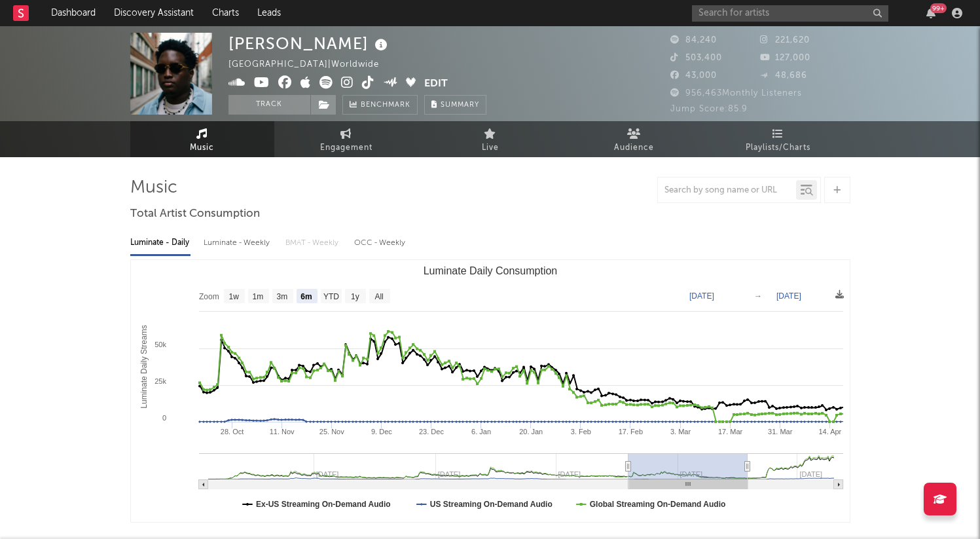
type input "[DATE]"
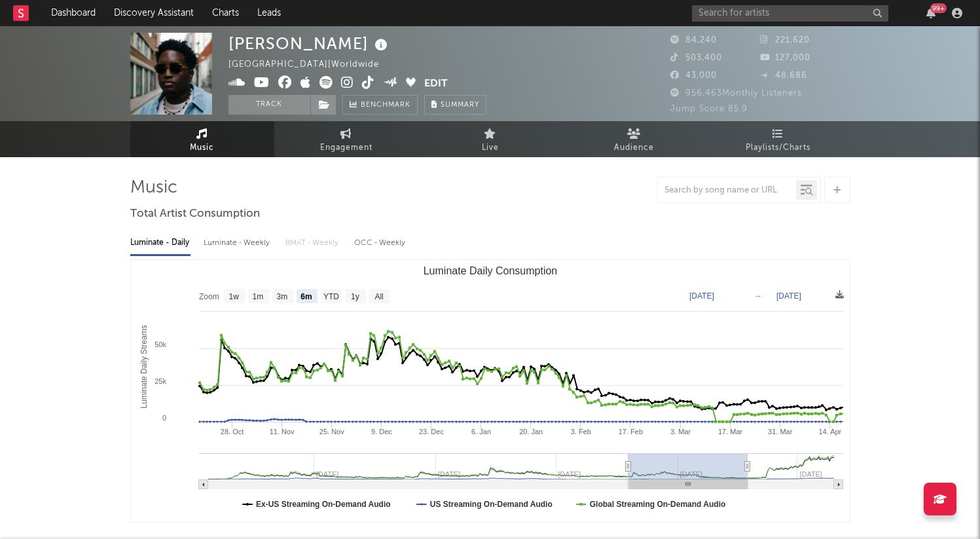
type input "[DATE]"
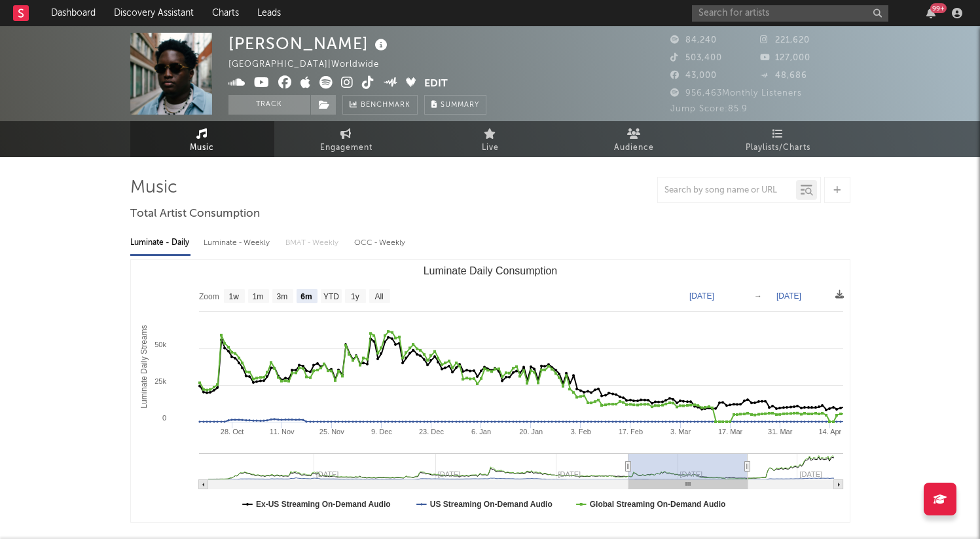
type input "[DATE]"
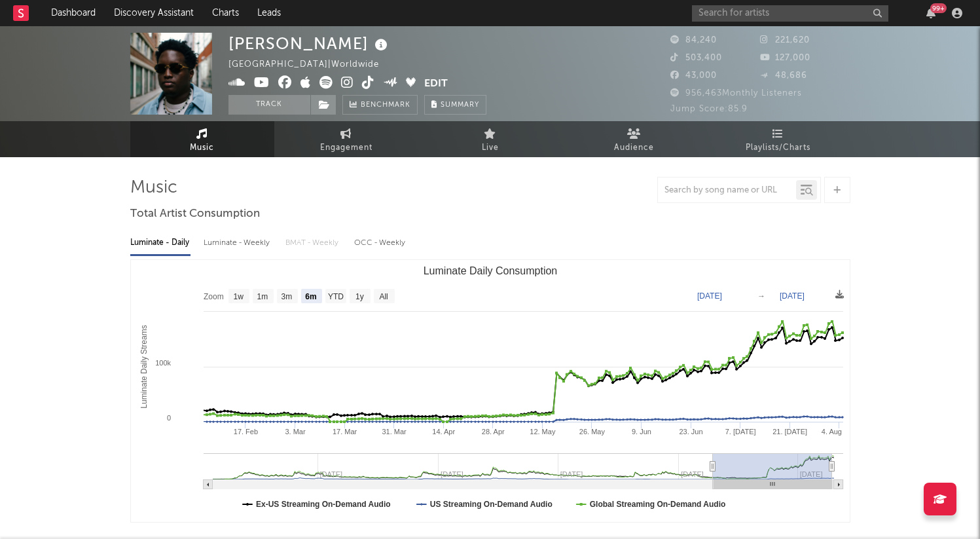
type input "[DATE]"
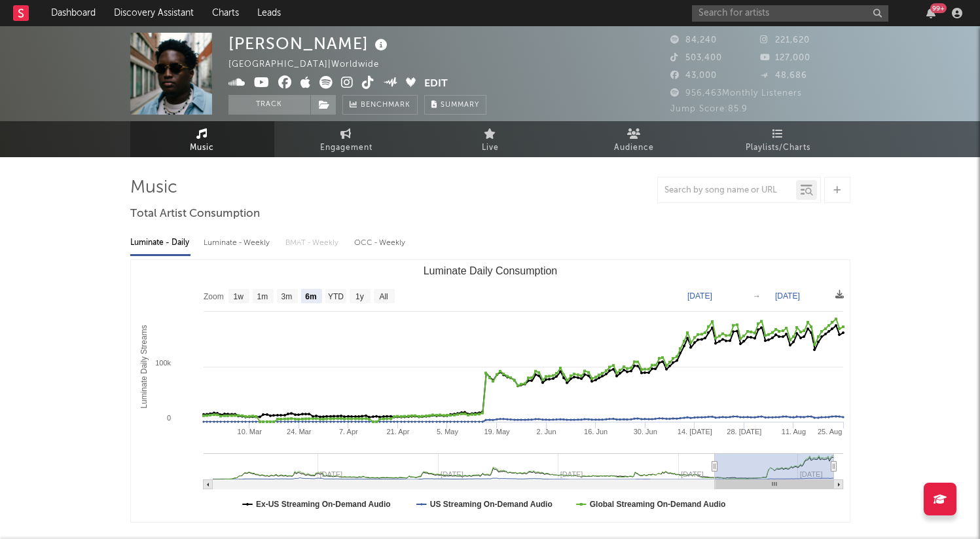
drag, startPoint x: 666, startPoint y: 467, endPoint x: 791, endPoint y: 467, distance: 125.7
click at [791, 467] on rect "Luminate Daily Consumption" at bounding box center [774, 466] width 119 height 26
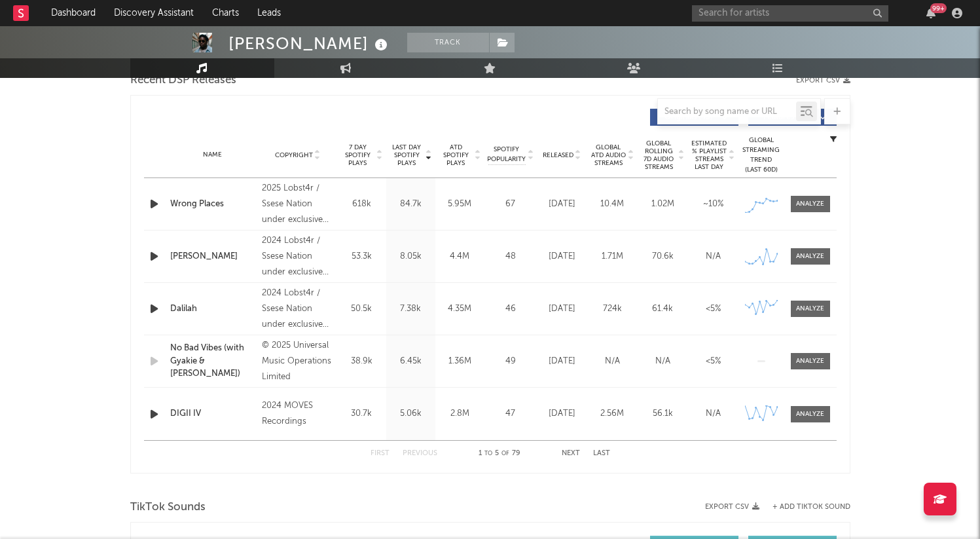
scroll to position [484, 0]
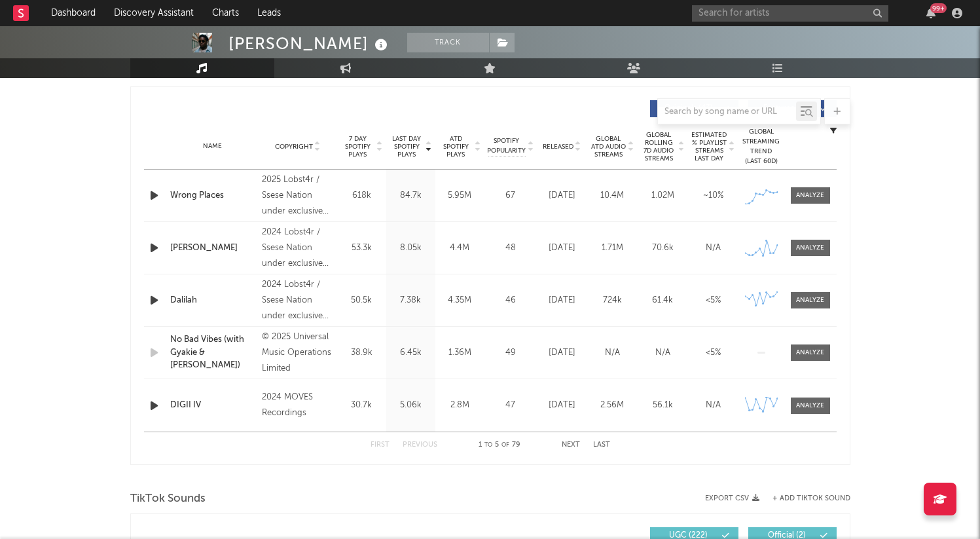
click at [572, 450] on div "First Previous 1 to 5 of 79 Next Last" at bounding box center [490, 445] width 240 height 26
click at [573, 442] on button "Next" at bounding box center [571, 444] width 18 height 7
